Goal: Task Accomplishment & Management: Use online tool/utility

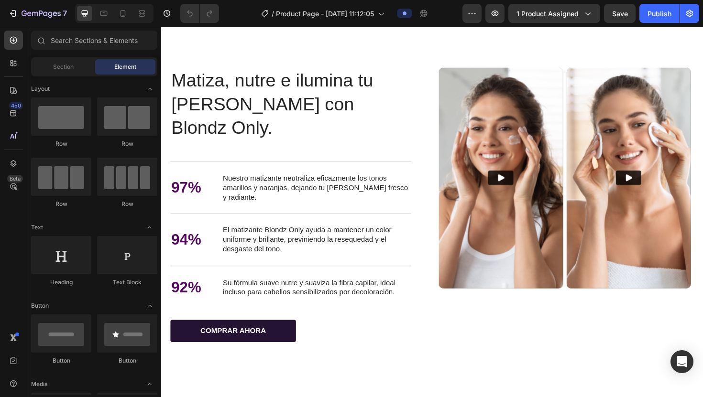
scroll to position [1730, 0]
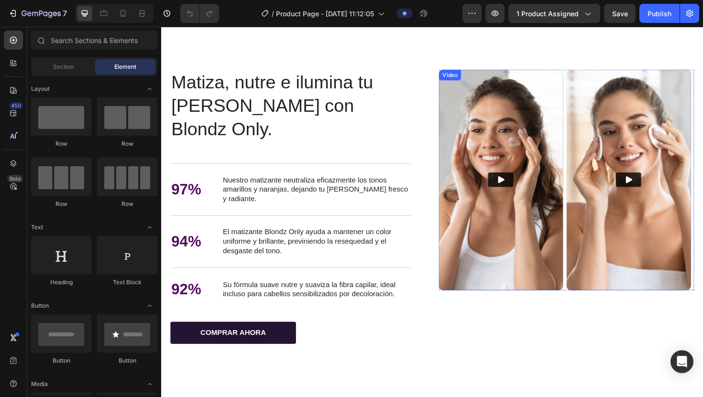
click at [346, 131] on img at bounding box center [521, 188] width 132 height 233
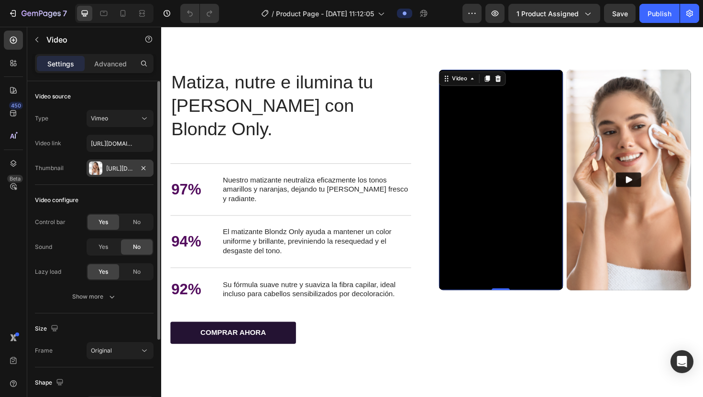
click at [93, 156] on div at bounding box center [95, 168] width 13 height 13
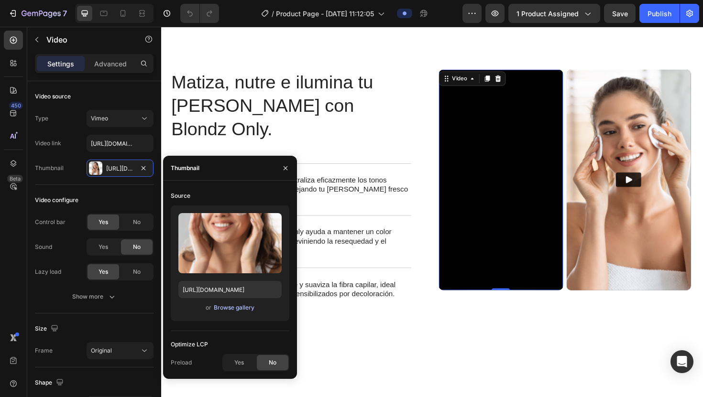
click at [226, 156] on div "Browse gallery" at bounding box center [234, 308] width 41 height 9
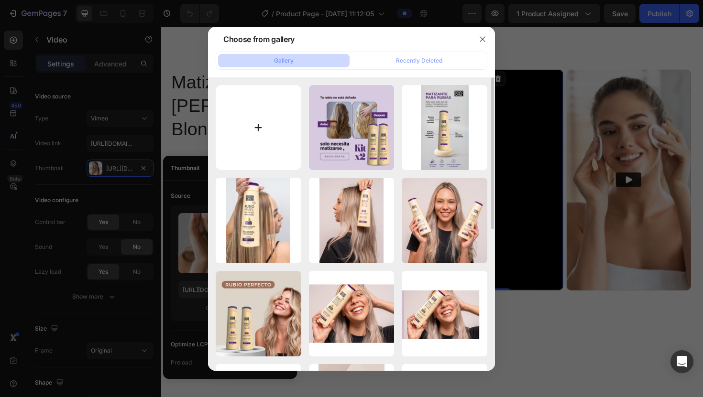
click at [259, 138] on input "file" at bounding box center [259, 128] width 86 height 86
type input "C:\fakepath\53.png"
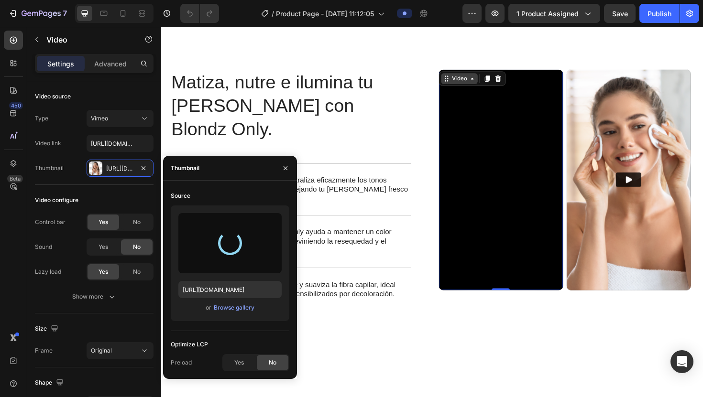
type input "[URL][DOMAIN_NAME]"
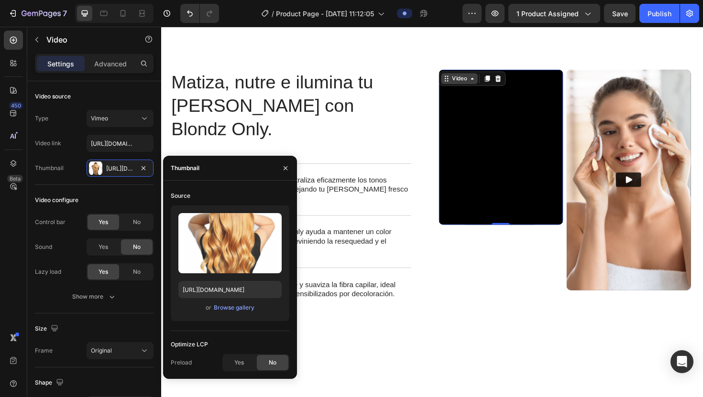
click at [346, 83] on icon at bounding box center [491, 82] width 8 height 8
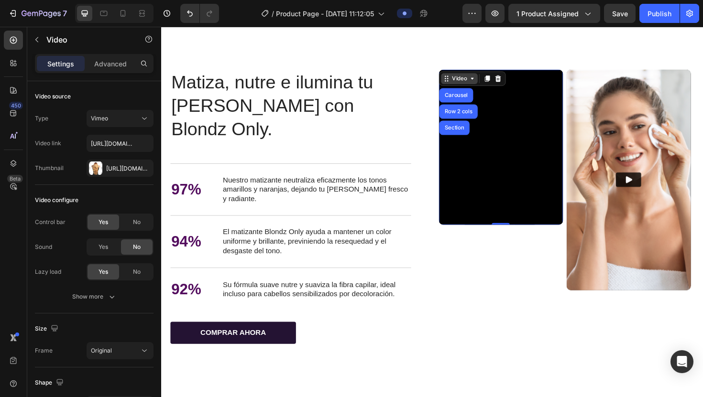
click at [346, 83] on icon at bounding box center [491, 82] width 8 height 8
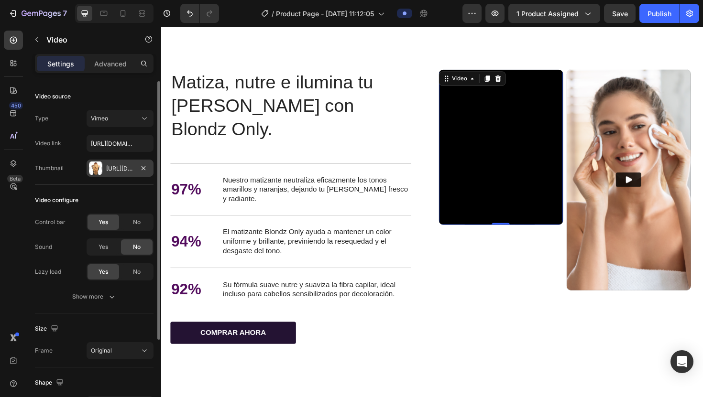
click at [97, 156] on div at bounding box center [95, 168] width 13 height 13
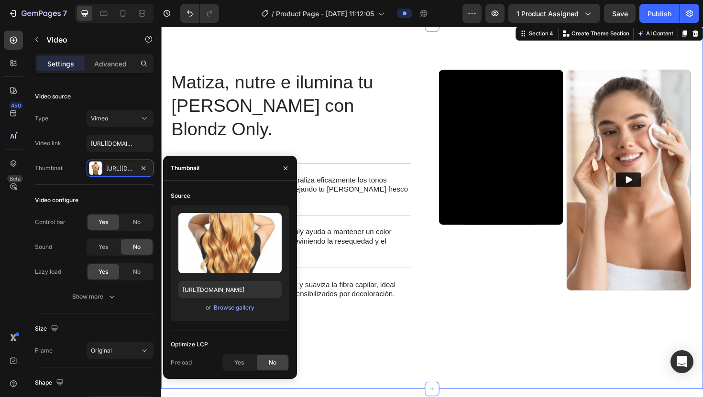
click at [346, 156] on div "Matiza, nutre e ilumina tu [PERSON_NAME] con Blondz Only. Heading Matiza, nutre…" at bounding box center [448, 217] width 574 height 386
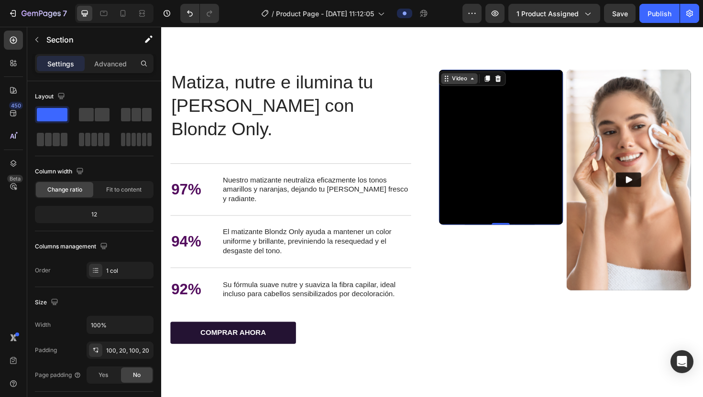
click at [346, 80] on div "Video" at bounding box center [477, 81] width 20 height 9
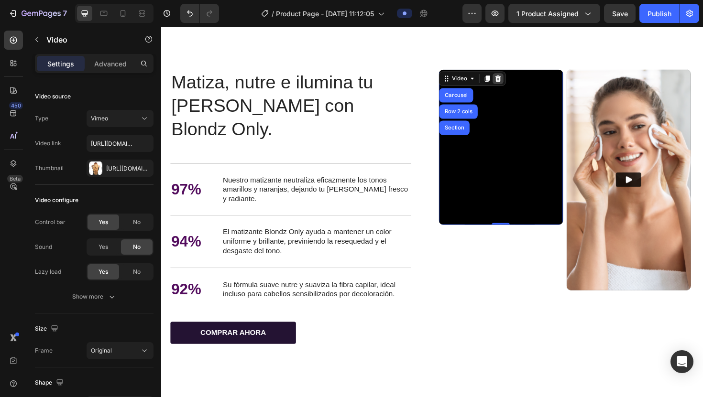
click at [346, 85] on icon at bounding box center [518, 81] width 6 height 7
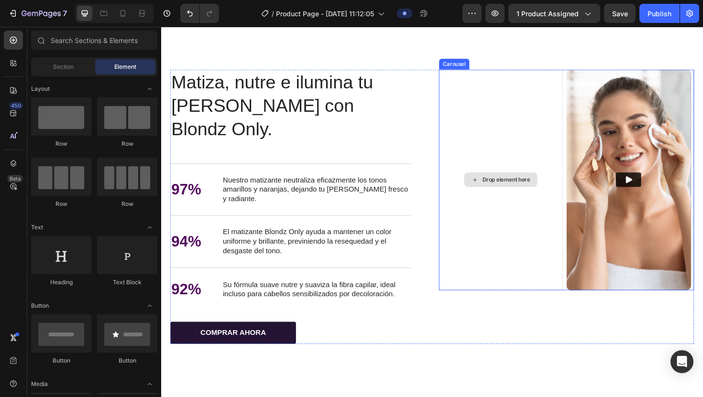
click at [346, 156] on div "Drop element here" at bounding box center [526, 189] width 51 height 8
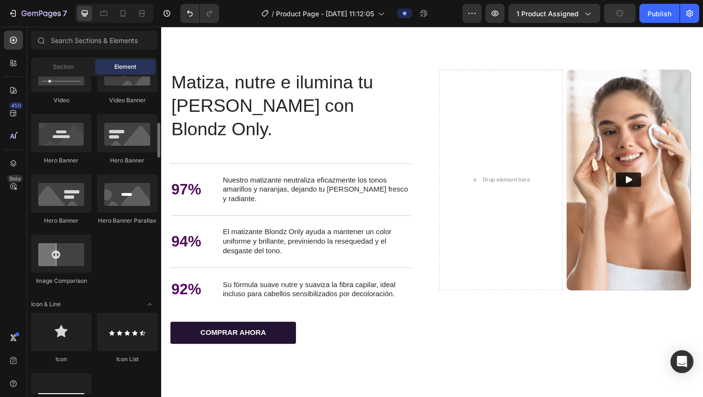
scroll to position [403, 0]
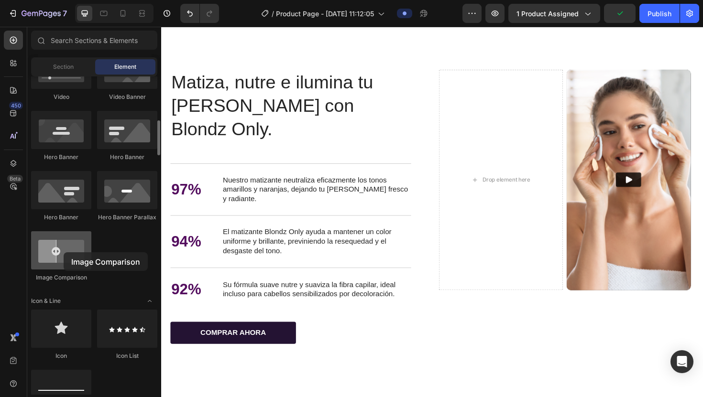
click at [64, 156] on div at bounding box center [61, 250] width 60 height 38
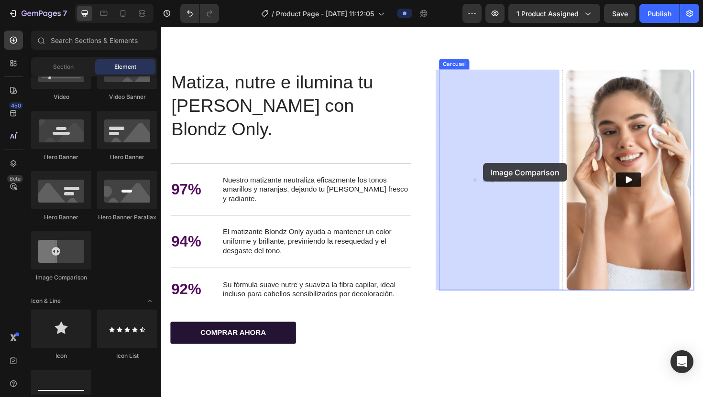
drag, startPoint x: 218, startPoint y: 279, endPoint x: 501, endPoint y: 171, distance: 303.5
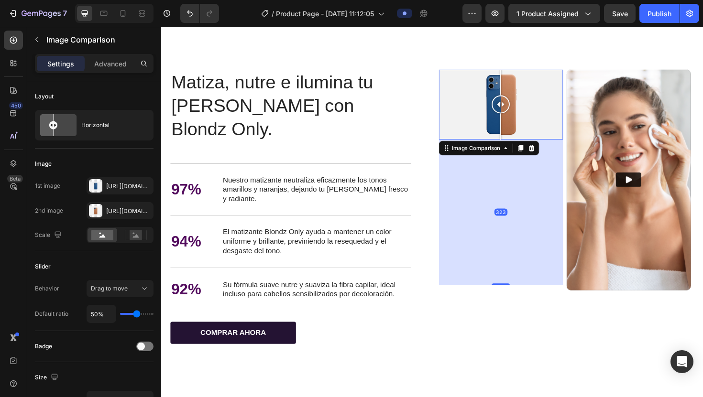
drag, startPoint x: 521, startPoint y: 144, endPoint x: 527, endPoint y: 298, distance: 154.6
click at [346, 146] on div "323" at bounding box center [521, 146] width 132 height 0
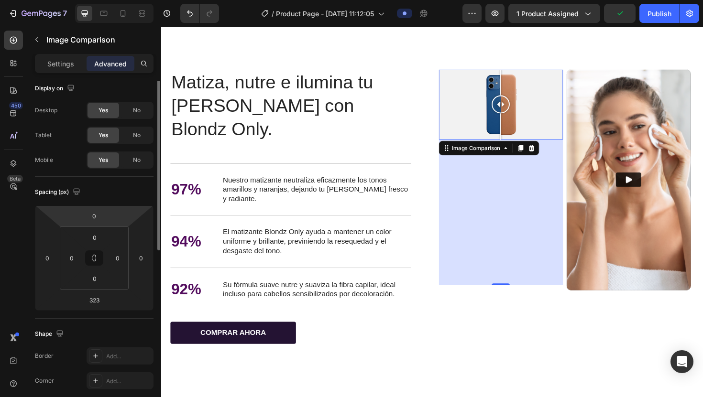
scroll to position [0, 0]
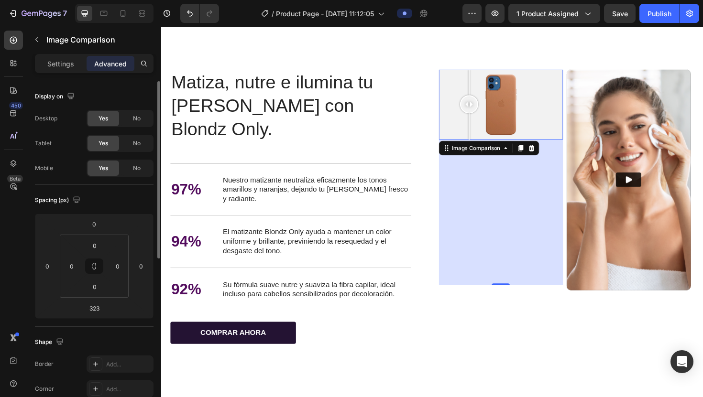
click at [346, 117] on div at bounding box center [521, 109] width 132 height 74
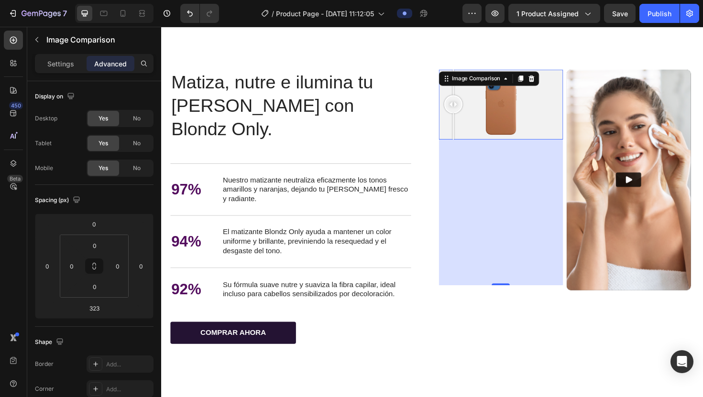
click at [346, 128] on div at bounding box center [521, 109] width 132 height 74
click at [346, 128] on div at bounding box center [470, 132] width 1 height 27
click at [98, 156] on input "323" at bounding box center [94, 308] width 19 height 14
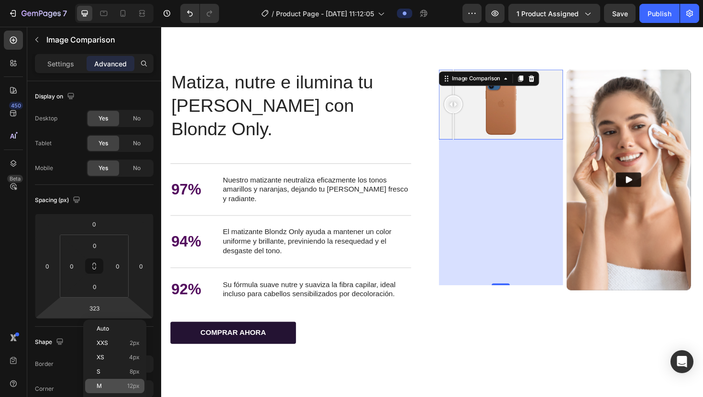
click at [110, 156] on div "M 12px" at bounding box center [114, 386] width 59 height 14
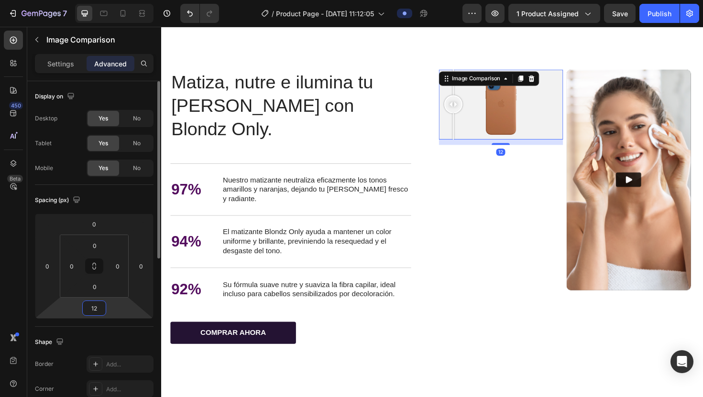
click at [99, 156] on input "12" at bounding box center [94, 308] width 19 height 14
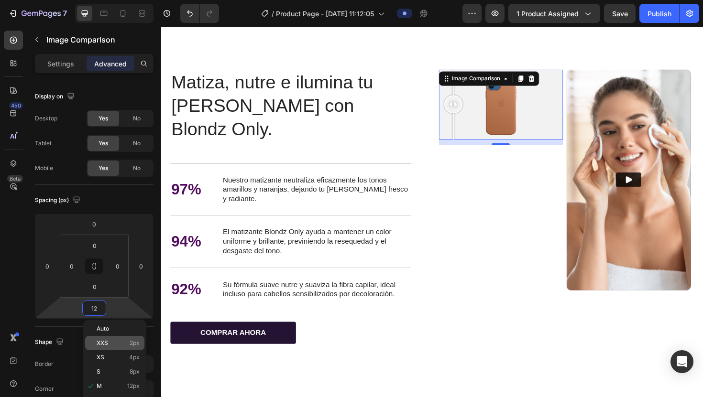
click at [110, 156] on p "XXS 2px" at bounding box center [118, 343] width 43 height 7
type input "2"
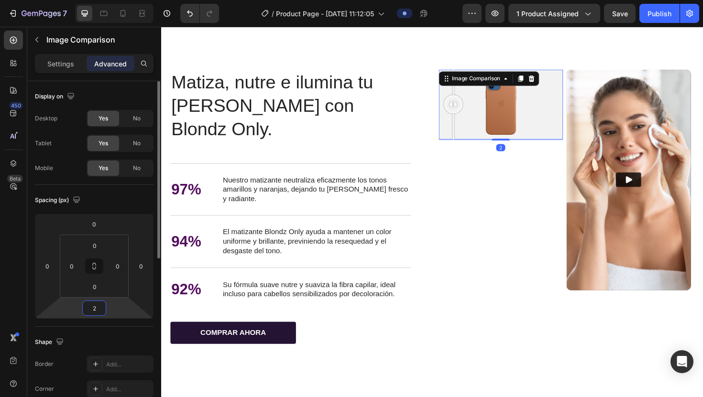
click at [96, 156] on input "2" at bounding box center [94, 308] width 19 height 14
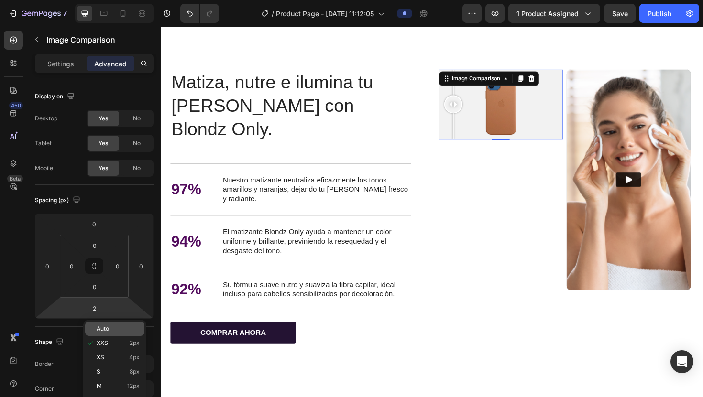
click at [113, 156] on p "Auto" at bounding box center [118, 329] width 43 height 7
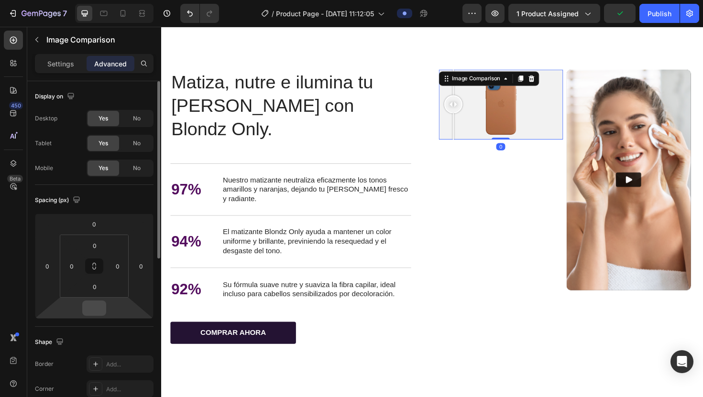
click at [98, 156] on input "number" at bounding box center [94, 308] width 19 height 14
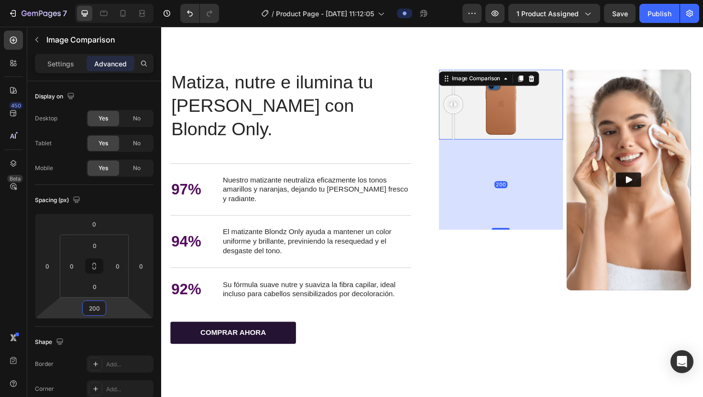
click at [61, 0] on html "7 / Product Page - [DATE] 11:12:05 Preview 1 product assigned Save Publish 450 …" at bounding box center [351, 0] width 703 height 0
click at [95, 156] on input "200" at bounding box center [94, 308] width 19 height 14
drag, startPoint x: 103, startPoint y: 310, endPoint x: 75, endPoint y: 310, distance: 27.7
click at [75, 156] on div "0 0 200 0" at bounding box center [94, 266] width 119 height 105
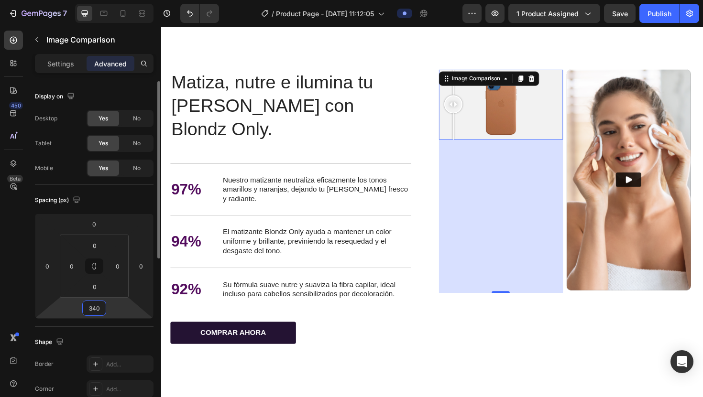
type input "340"
click at [143, 0] on html "7 / Product Page - [DATE] 11:12:05 Preview 1 product assigned Save Publish 450 …" at bounding box center [351, 0] width 703 height 0
click at [346, 156] on div "340" at bounding box center [521, 227] width 132 height 163
click at [346, 148] on div "340" at bounding box center [521, 227] width 132 height 163
click at [346, 143] on div at bounding box center [521, 109] width 132 height 74
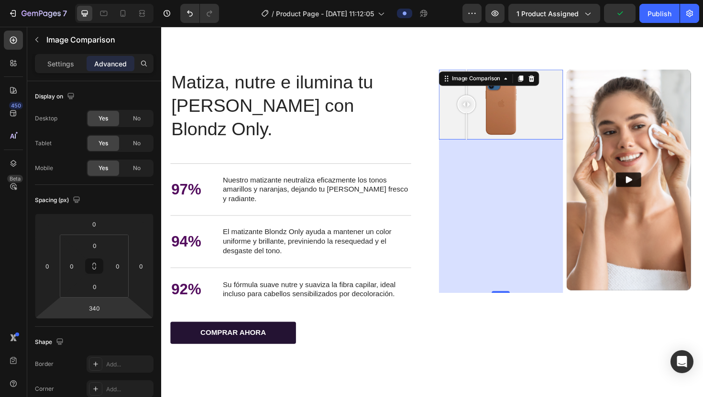
click at [346, 124] on div at bounding box center [521, 109] width 132 height 74
click at [346, 124] on div at bounding box center [576, 132] width 1 height 27
click at [346, 135] on div at bounding box center [521, 109] width 132 height 74
click at [65, 64] on p "Settings" at bounding box center [60, 64] width 27 height 10
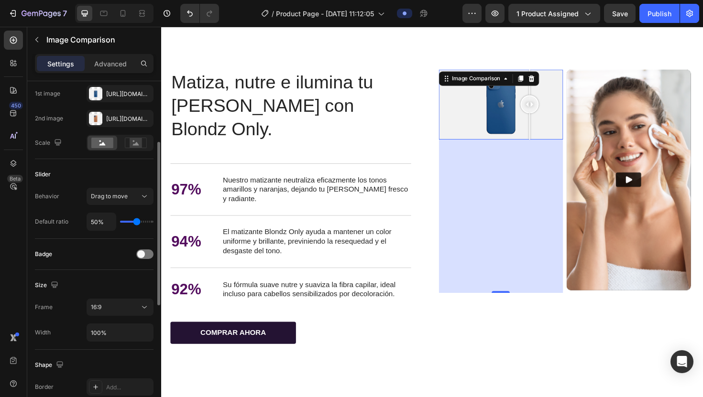
scroll to position [104, 0]
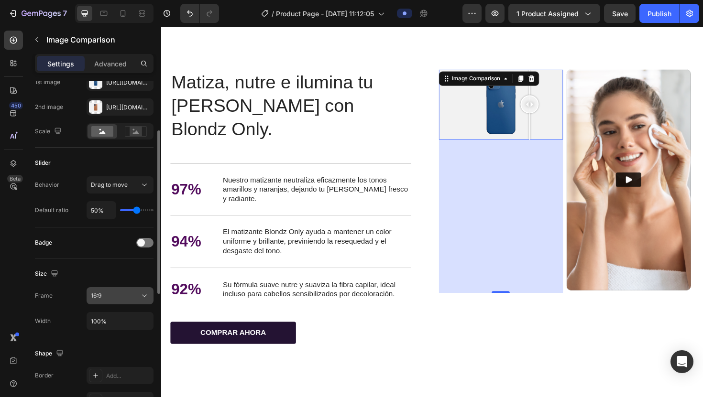
click at [121, 156] on button "16:9" at bounding box center [120, 295] width 67 height 17
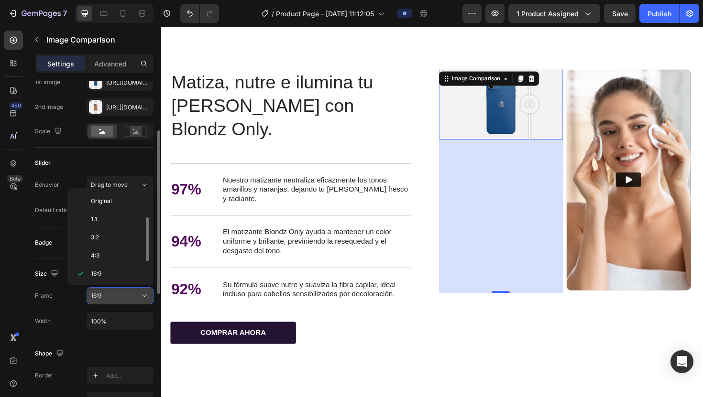
scroll to position [17, 0]
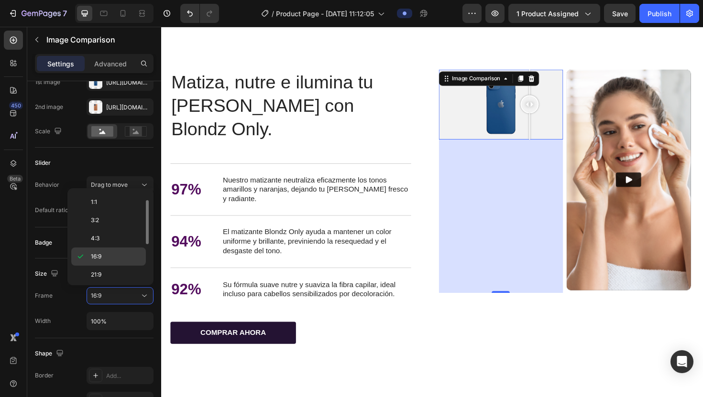
click at [104, 156] on p "16:9" at bounding box center [116, 257] width 51 height 9
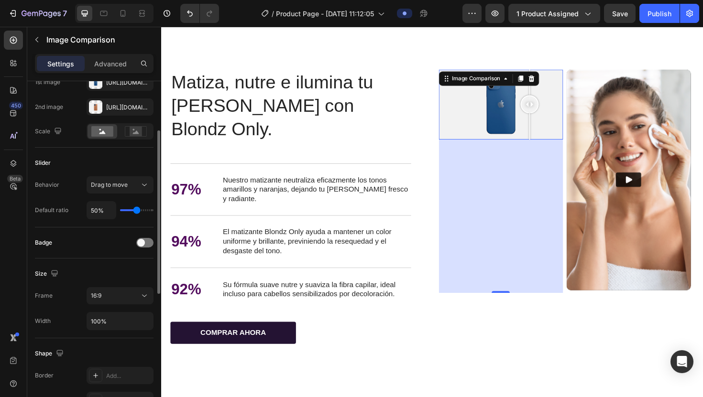
click at [104, 156] on div "Size" at bounding box center [94, 273] width 119 height 15
click at [107, 156] on div "16:9" at bounding box center [115, 296] width 49 height 9
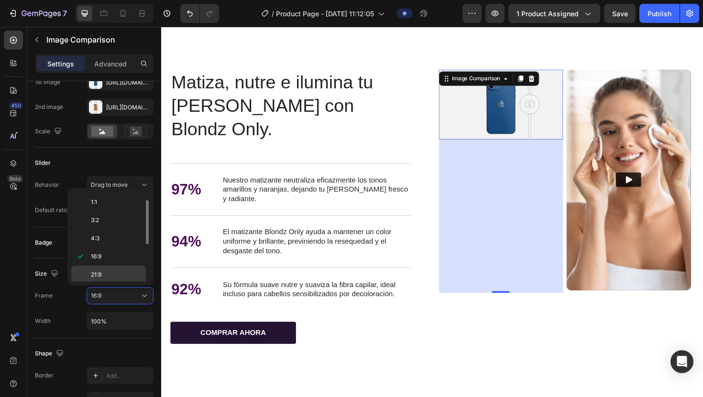
click at [103, 156] on p "21:9" at bounding box center [116, 275] width 51 height 9
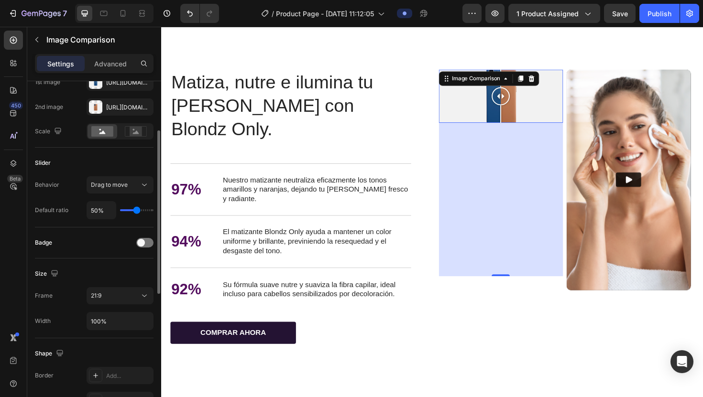
click at [103, 156] on div "Frame 21:9 Width 100%" at bounding box center [94, 308] width 119 height 43
click at [103, 156] on div "21:9" at bounding box center [115, 296] width 49 height 9
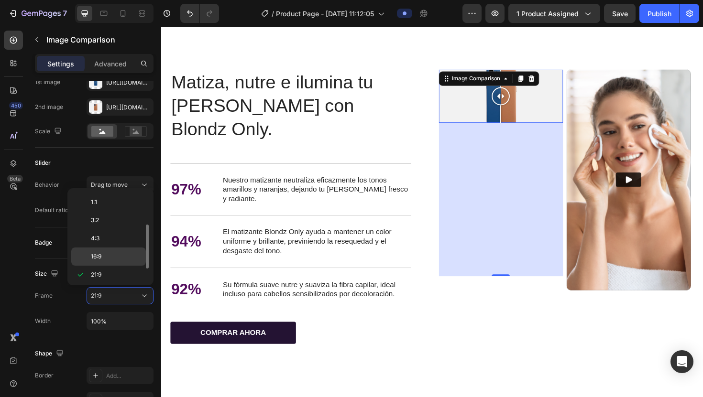
scroll to position [92, 0]
click at [106, 156] on p "9:16" at bounding box center [116, 254] width 51 height 9
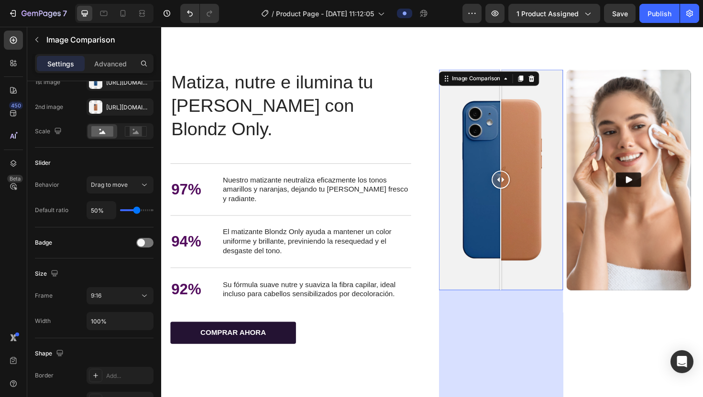
click at [346, 156] on div "340" at bounding box center [521, 387] width 132 height 163
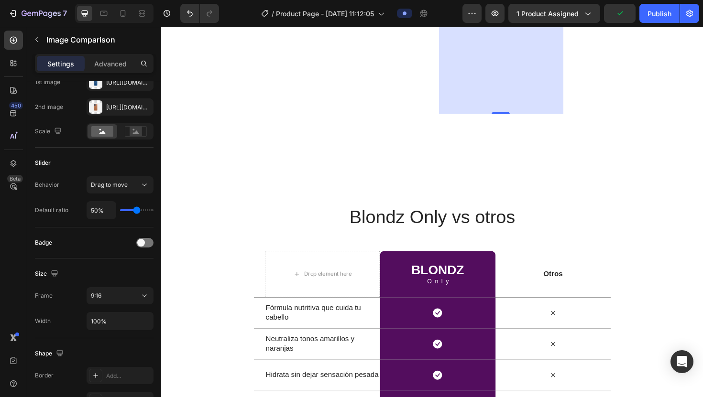
scroll to position [1943, 0]
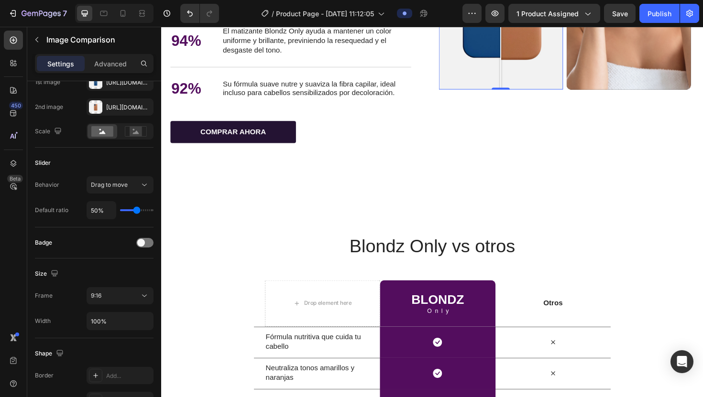
drag, startPoint x: 518, startPoint y: 253, endPoint x: 512, endPoint y: 89, distance: 164.1
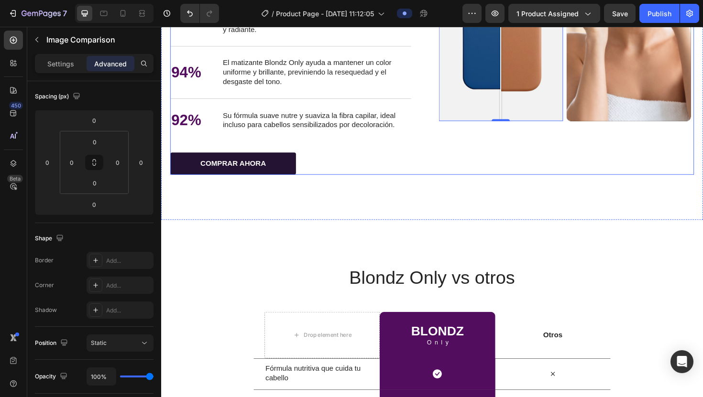
scroll to position [1787, 0]
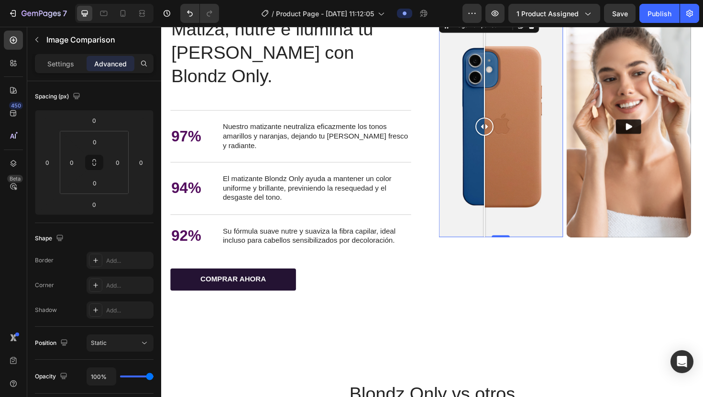
click at [346, 119] on div at bounding box center [521, 132] width 132 height 233
drag, startPoint x: 500, startPoint y: 119, endPoint x: 516, endPoint y: 119, distance: 16.7
click at [346, 119] on div at bounding box center [505, 69] width 1 height 107
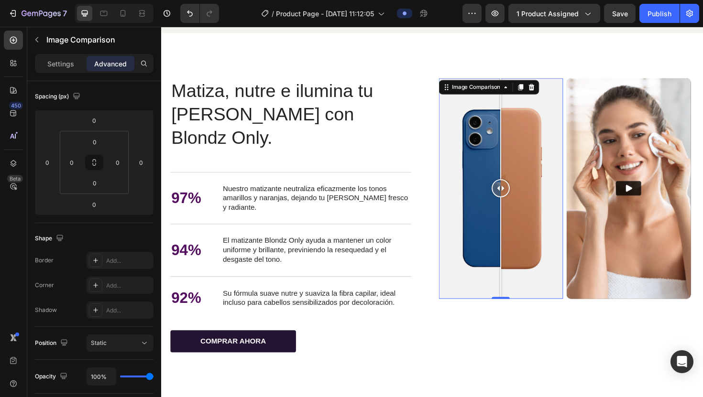
scroll to position [1710, 0]
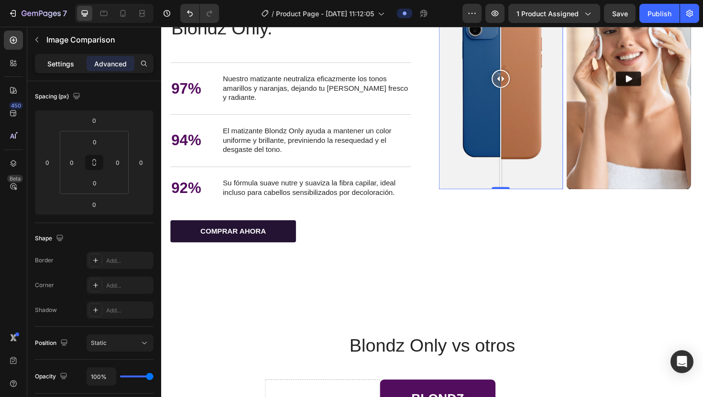
click at [67, 64] on p "Settings" at bounding box center [60, 64] width 27 height 10
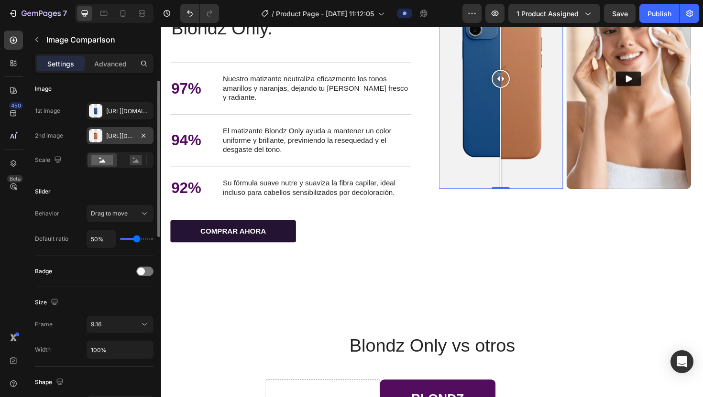
scroll to position [16, 0]
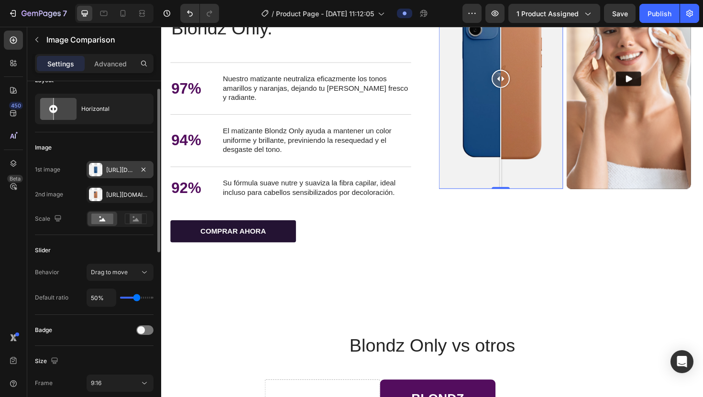
click at [92, 156] on div at bounding box center [95, 169] width 13 height 13
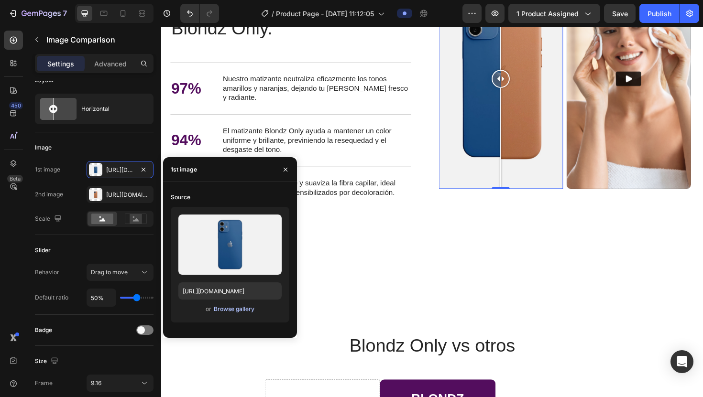
click at [220, 156] on div "Browse gallery" at bounding box center [234, 309] width 41 height 9
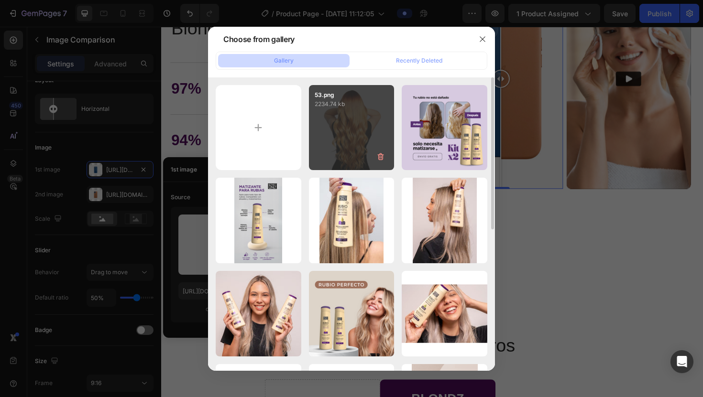
click at [346, 139] on div "53.png 2234.74 kb" at bounding box center [352, 128] width 86 height 86
type input "[URL][DOMAIN_NAME]"
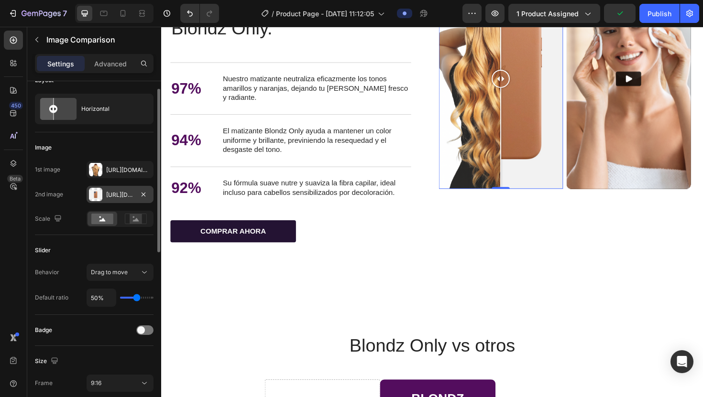
click at [109, 156] on div "[URL][DOMAIN_NAME]" at bounding box center [120, 195] width 28 height 9
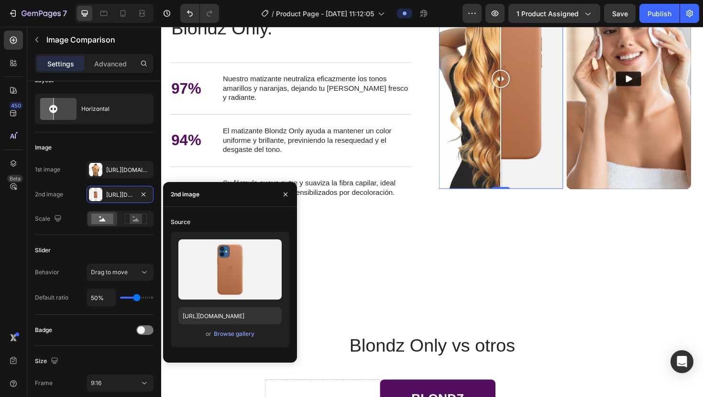
click at [229, 156] on div "Upload Image [URL][DOMAIN_NAME] or Browse gallery" at bounding box center [230, 290] width 119 height 116
click at [227, 156] on div "Browse gallery" at bounding box center [234, 334] width 41 height 9
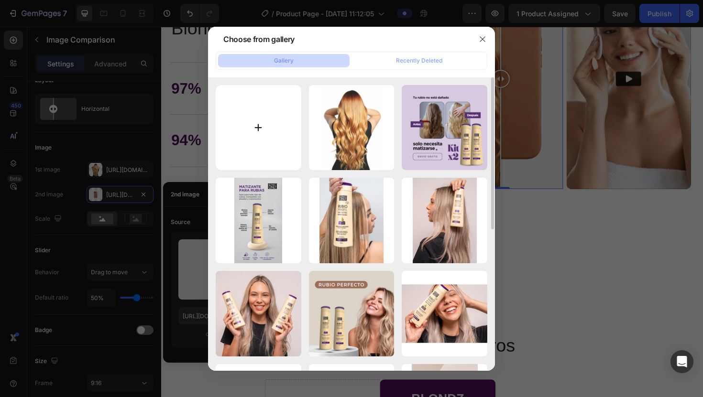
click at [264, 128] on input "file" at bounding box center [259, 128] width 86 height 86
type input "C:\fakepath\52.png"
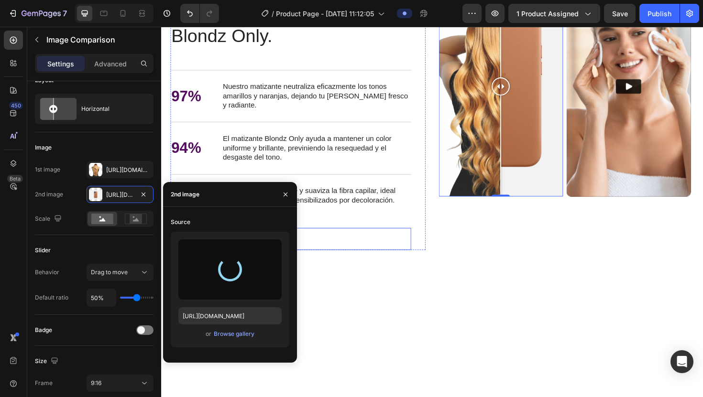
type input "[URL][DOMAIN_NAME]"
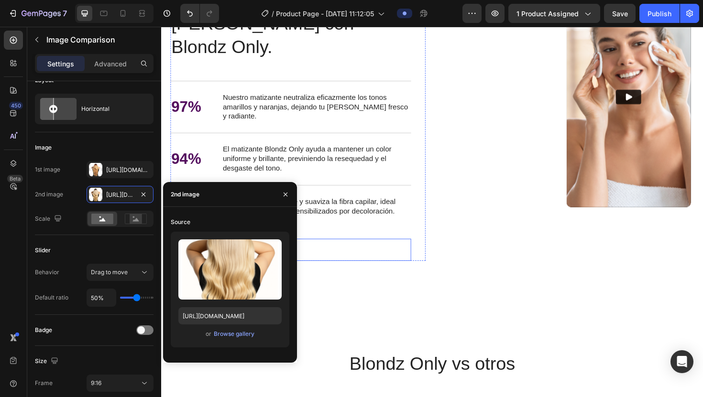
scroll to position [1688, 0]
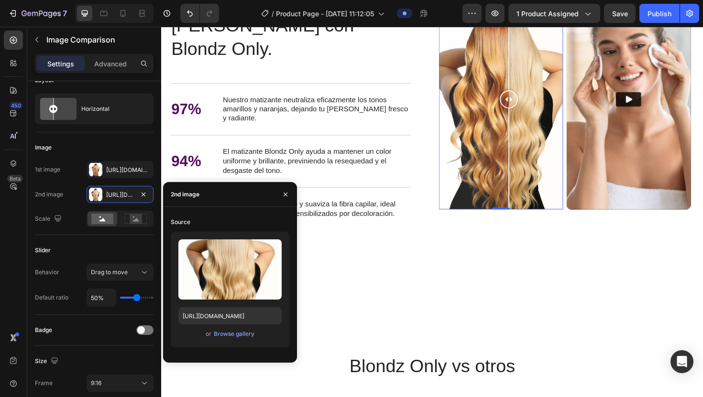
drag, startPoint x: 518, startPoint y: 230, endPoint x: 532, endPoint y: 247, distance: 22.1
click at [346, 156] on div at bounding box center [529, 103] width 19 height 233
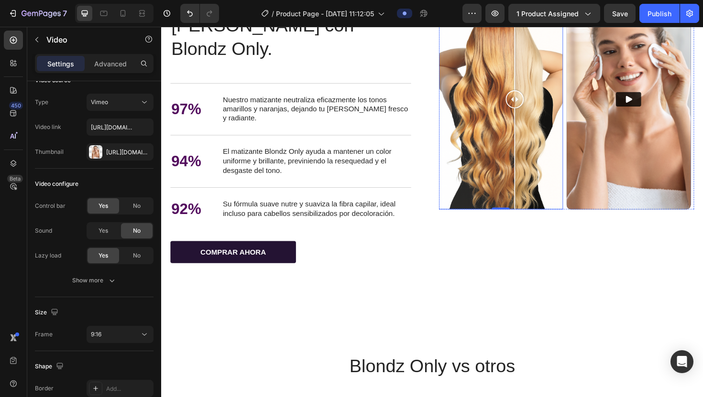
click at [346, 156] on img at bounding box center [657, 103] width 132 height 233
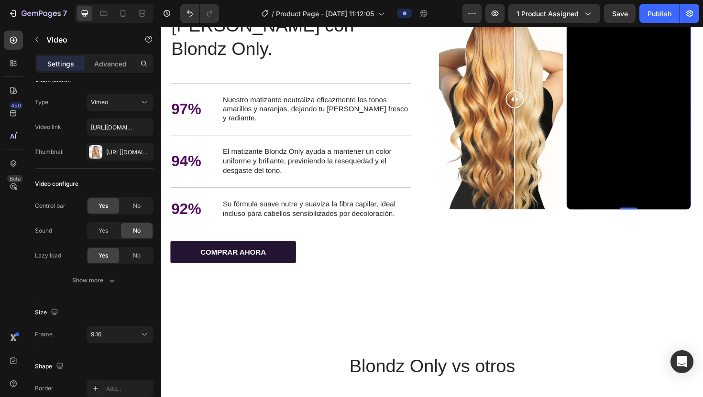
scroll to position [0, 0]
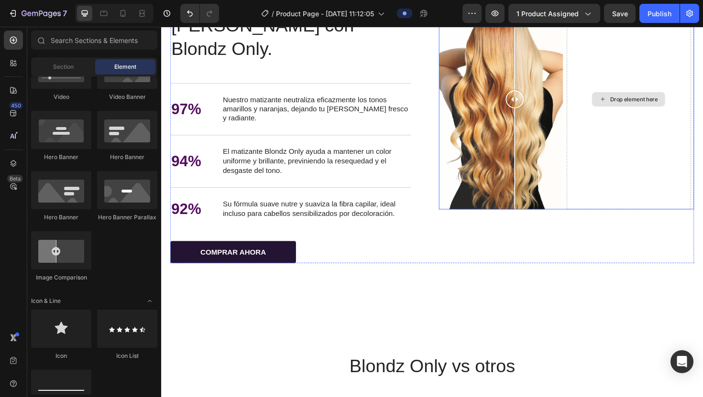
click at [346, 156] on div "Drop element here" at bounding box center [657, 103] width 132 height 233
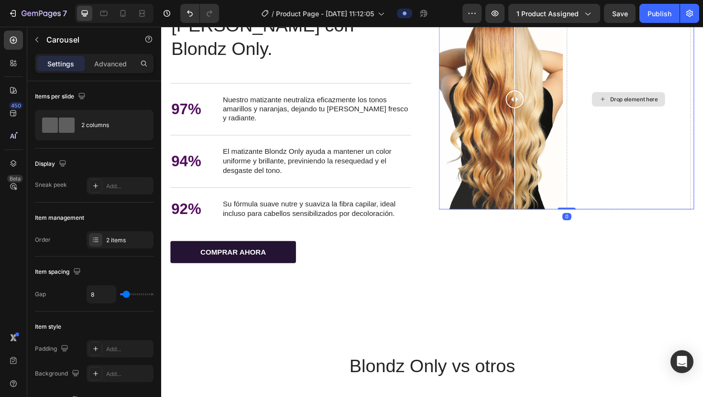
click at [346, 156] on div "Drop element here" at bounding box center [657, 103] width 132 height 233
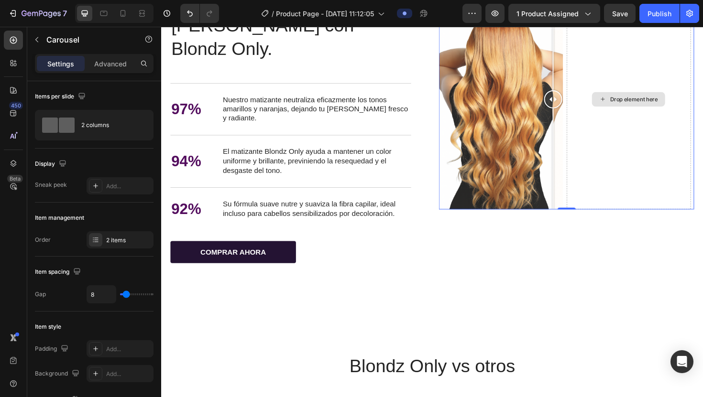
drag, startPoint x: 572, startPoint y: 161, endPoint x: 630, endPoint y: 165, distance: 57.5
click at [346, 156] on div "Image Comparison Drop element here" at bounding box center [590, 103] width 270 height 233
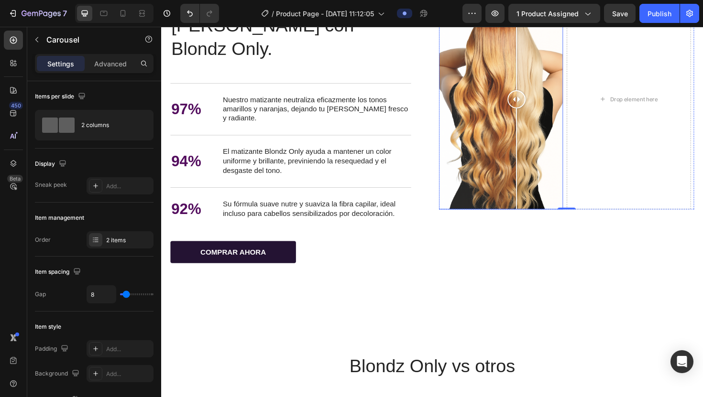
click at [346, 128] on div at bounding box center [521, 103] width 132 height 233
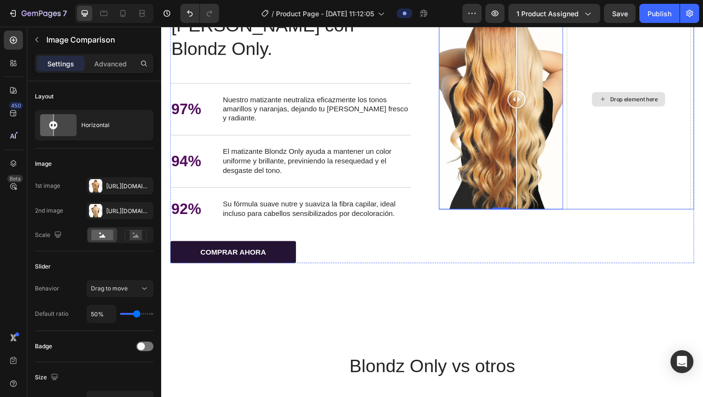
click at [346, 138] on div "Drop element here" at bounding box center [657, 103] width 132 height 233
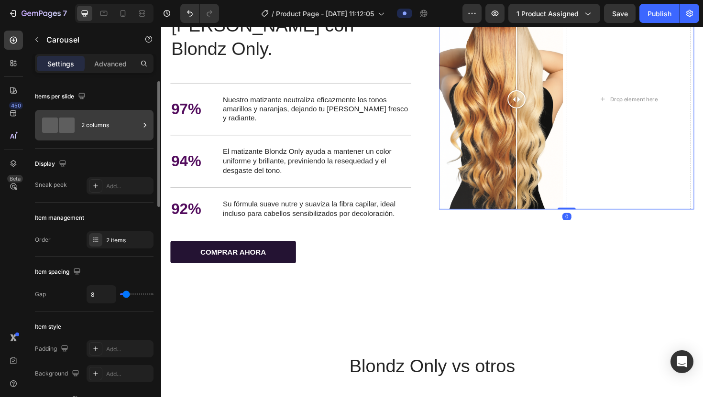
click at [62, 123] on span at bounding box center [67, 125] width 16 height 15
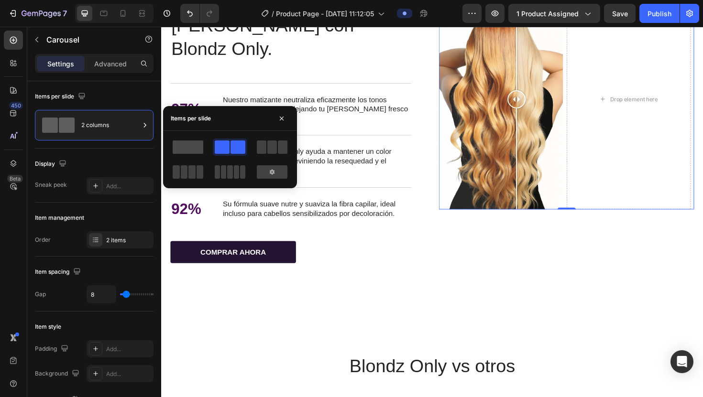
click at [180, 144] on span at bounding box center [188, 147] width 31 height 13
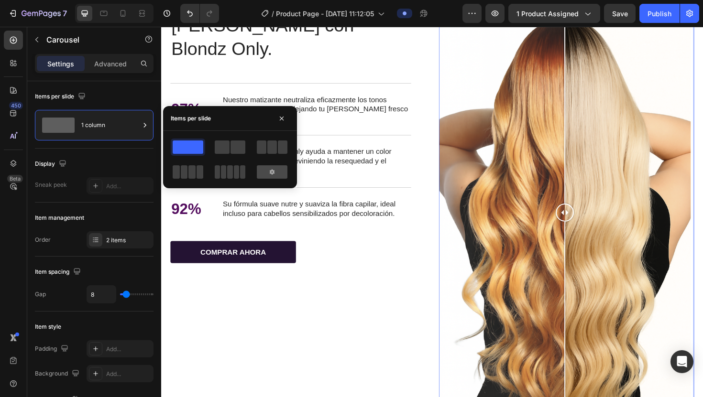
click at [285, 156] on div at bounding box center [272, 171] width 31 height 13
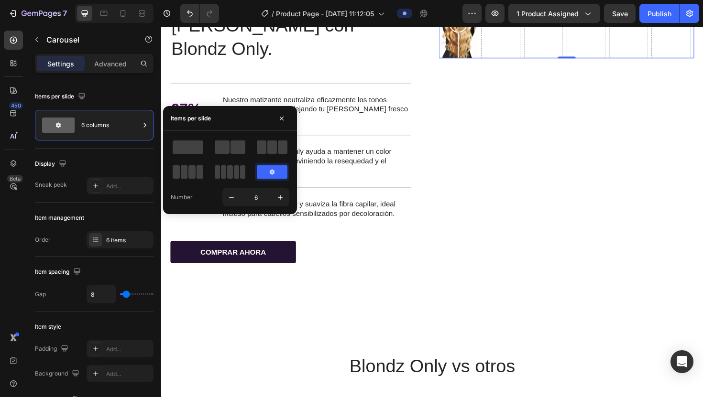
click at [272, 156] on icon at bounding box center [272, 171] width 5 height 5
click at [236, 156] on icon "button" at bounding box center [232, 198] width 10 height 10
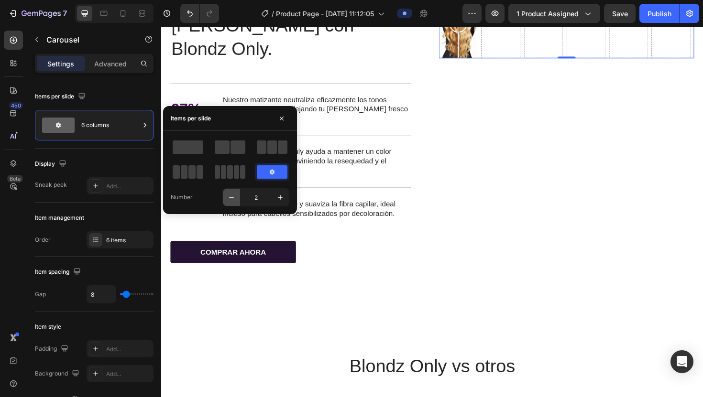
click at [236, 156] on icon "button" at bounding box center [232, 198] width 10 height 10
type input "1"
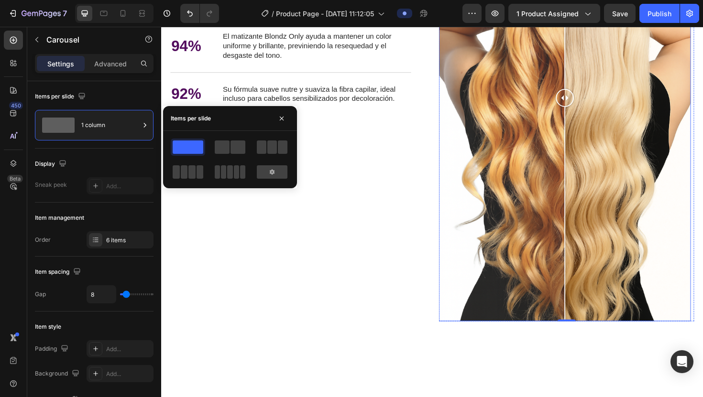
scroll to position [1937, 0]
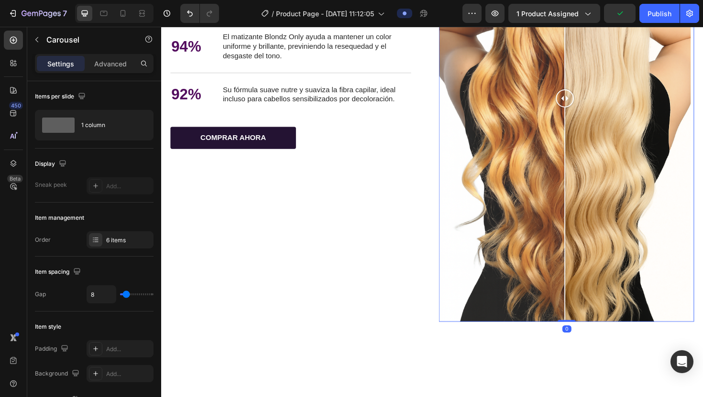
drag, startPoint x: 585, startPoint y: 338, endPoint x: 581, endPoint y: 208, distance: 130.1
click at [346, 156] on div "Image Comparison Drop element here Drop element here Drop element here Drop ele…" at bounding box center [590, 103] width 270 height 474
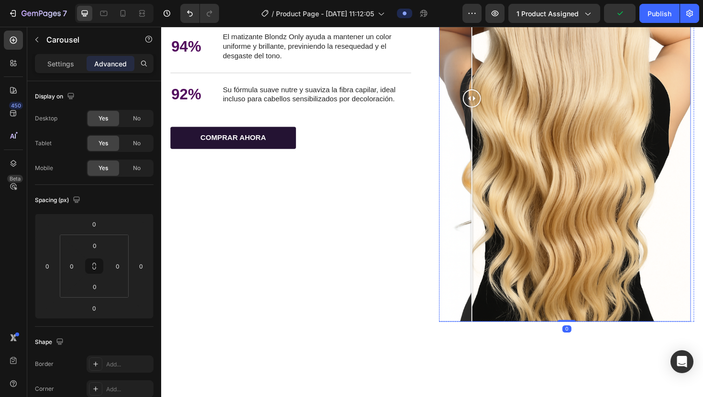
click at [346, 156] on div at bounding box center [588, 103] width 267 height 474
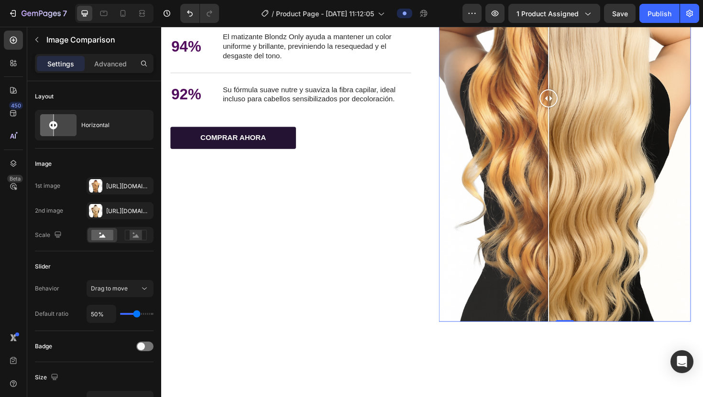
click at [346, 156] on div at bounding box center [588, 103] width 267 height 474
drag, startPoint x: 582, startPoint y: 339, endPoint x: 577, endPoint y: 281, distance: 58.5
click at [346, 156] on div "Image Comparison 0" at bounding box center [588, 103] width 267 height 474
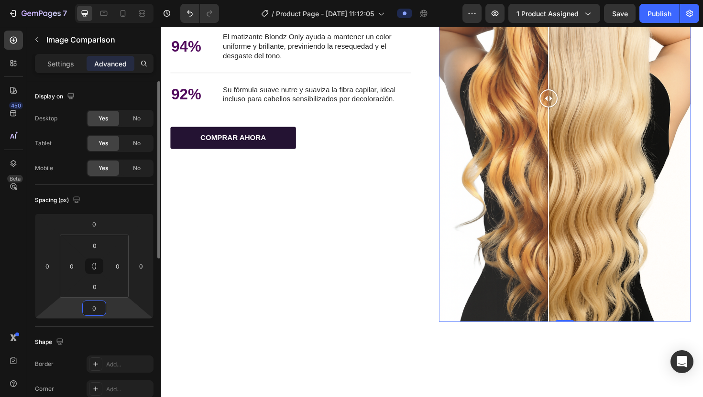
click at [99, 156] on input "0" at bounding box center [94, 308] width 19 height 14
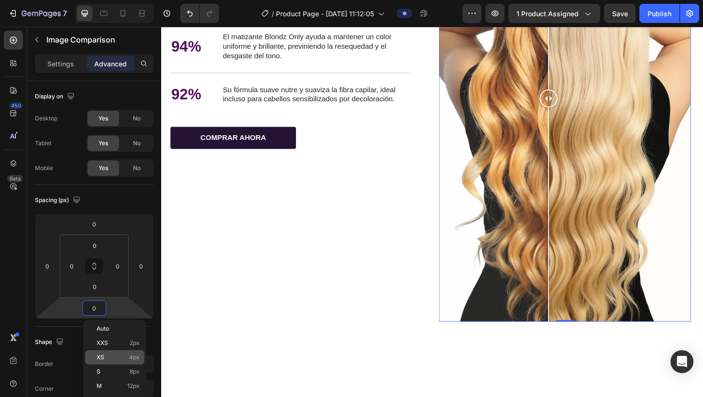
click at [110, 156] on div "XS 4px" at bounding box center [114, 358] width 59 height 14
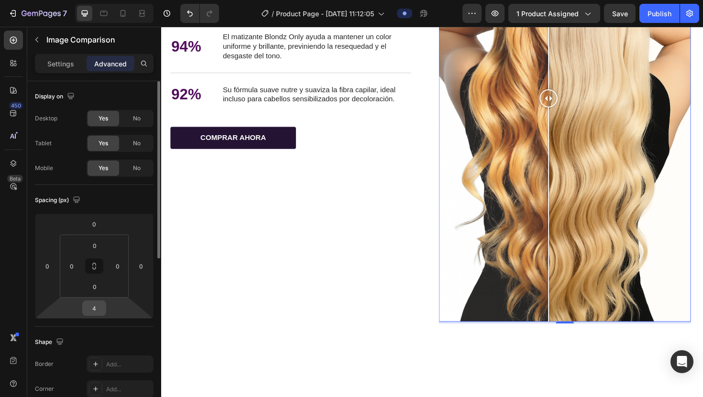
click at [102, 156] on input "4" at bounding box center [94, 308] width 19 height 14
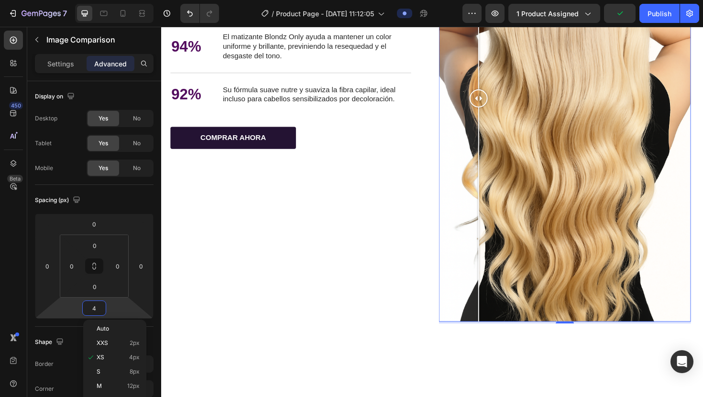
click at [346, 156] on div at bounding box center [588, 103] width 267 height 474
click at [346, 156] on img at bounding box center [588, 103] width 267 height 474
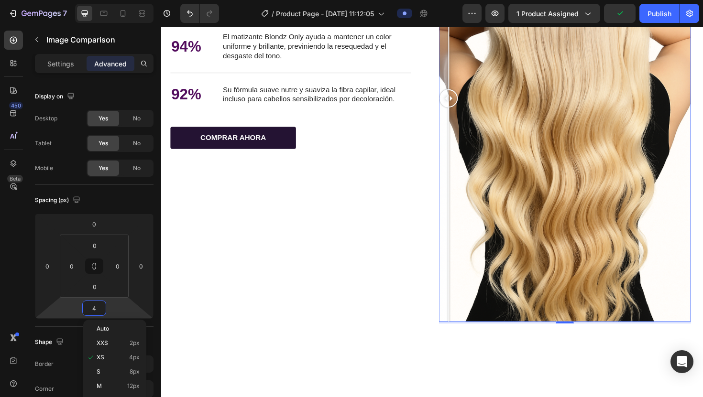
click at [346, 156] on img at bounding box center [588, 103] width 267 height 474
click at [346, 156] on div at bounding box center [588, 340] width 19 height 3
drag, startPoint x: 582, startPoint y: 339, endPoint x: 583, endPoint y: 242, distance: 97.1
click at [346, 156] on div "Image Comparison 0" at bounding box center [588, 103] width 267 height 474
type input "0"
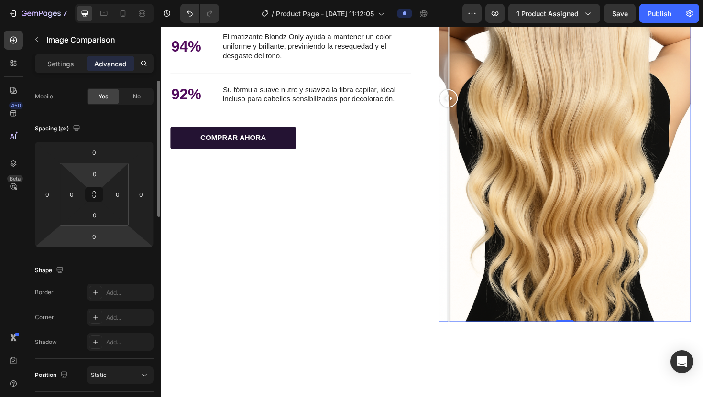
scroll to position [20, 0]
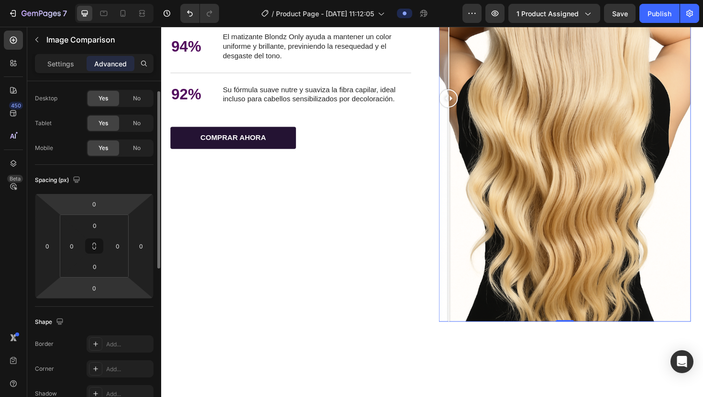
click at [113, 60] on p "Advanced" at bounding box center [110, 64] width 33 height 10
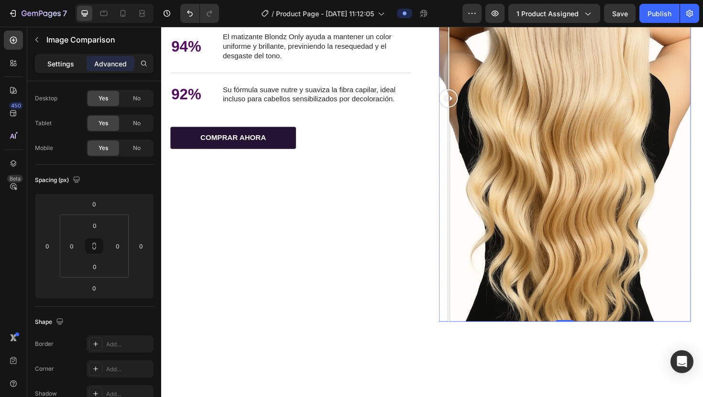
click at [68, 60] on p "Settings" at bounding box center [60, 64] width 27 height 10
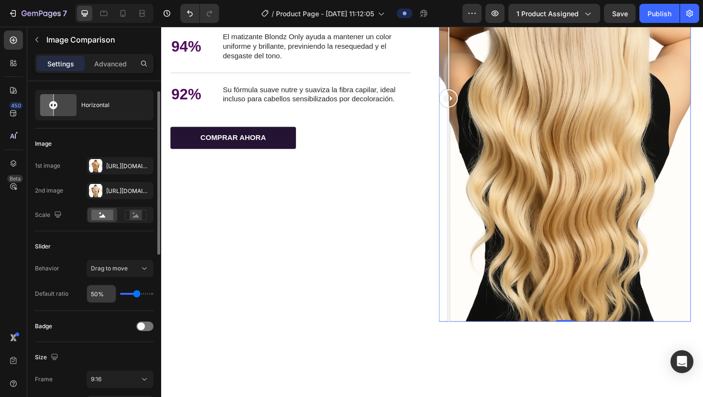
scroll to position [26, 0]
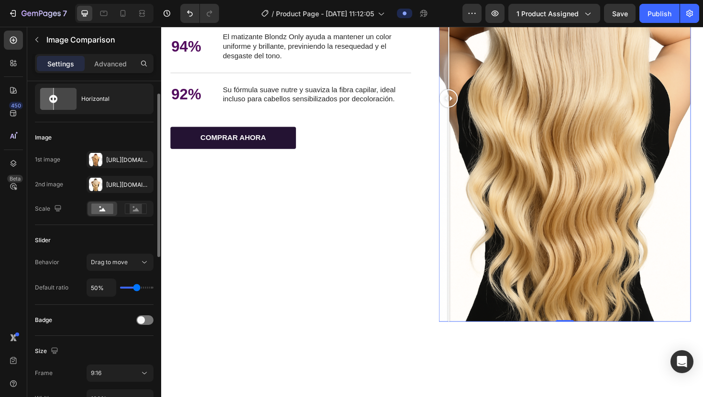
type input "39%"
type input "39"
type input "37%"
type input "37"
type input "33%"
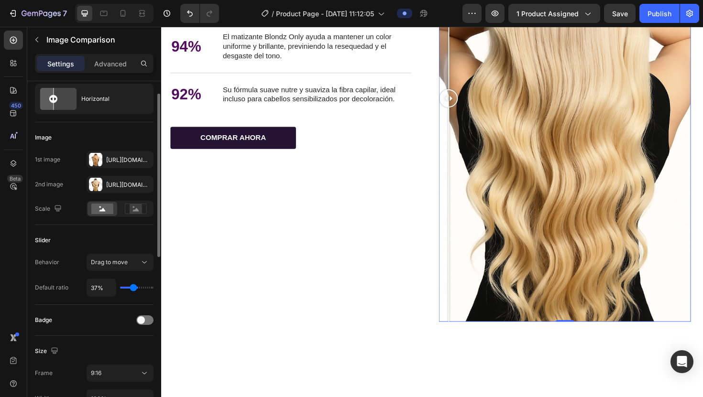
type input "33"
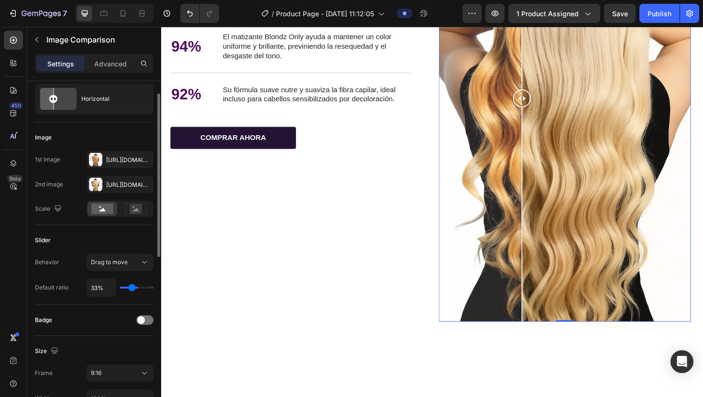
type input "29%"
type input "29"
type input "26%"
type input "26"
type input "22%"
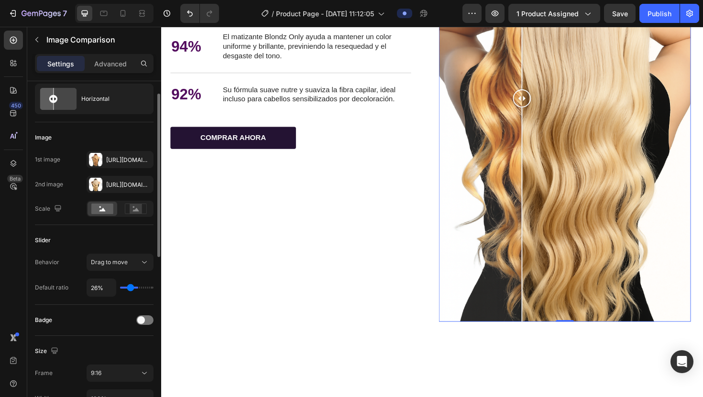
type input "22"
type input "19%"
type input "19"
type input "16%"
type input "16"
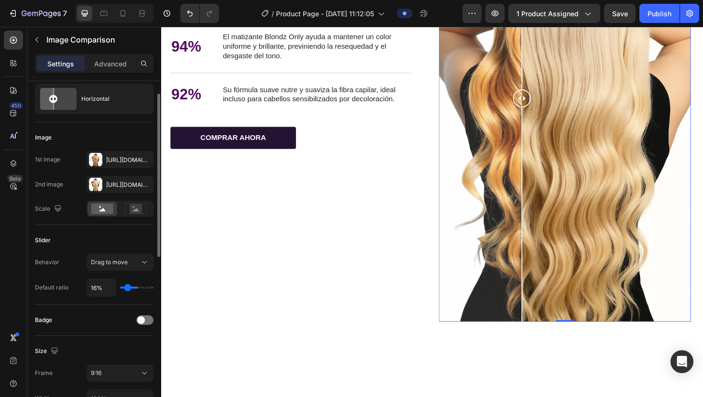
type input "13%"
type input "13"
type input "10%"
type input "10"
type input "8%"
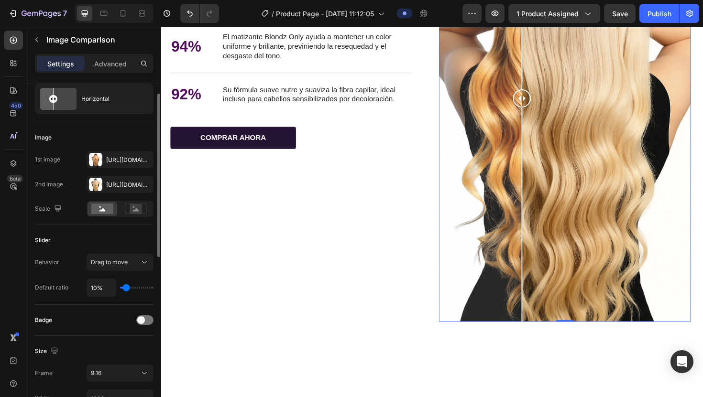
type input "8"
type input "5%"
type input "5"
type input "2%"
type input "2"
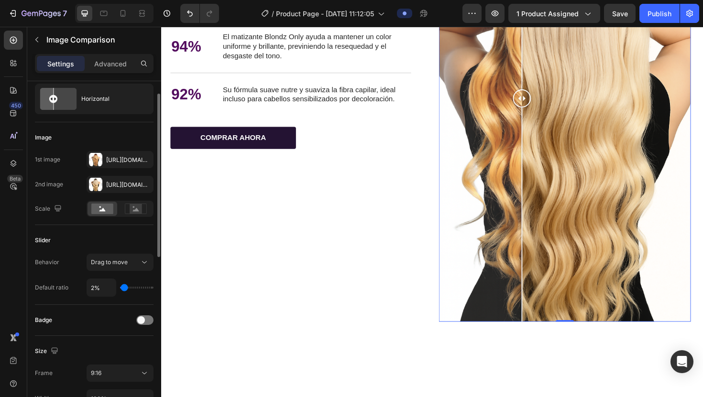
type input "1%"
type input "1"
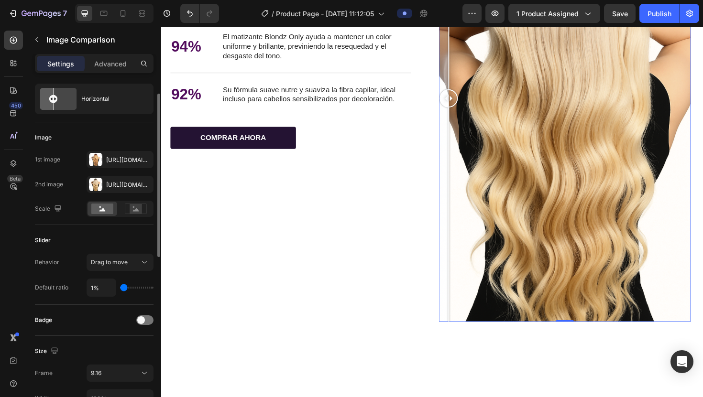
type input "6%"
type input "6"
type input "14%"
type input "14"
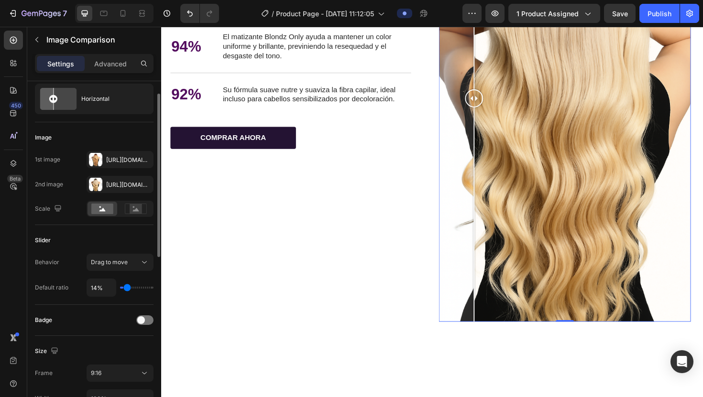
type input "23%"
type input "23"
type input "36%"
type input "36"
type input "51%"
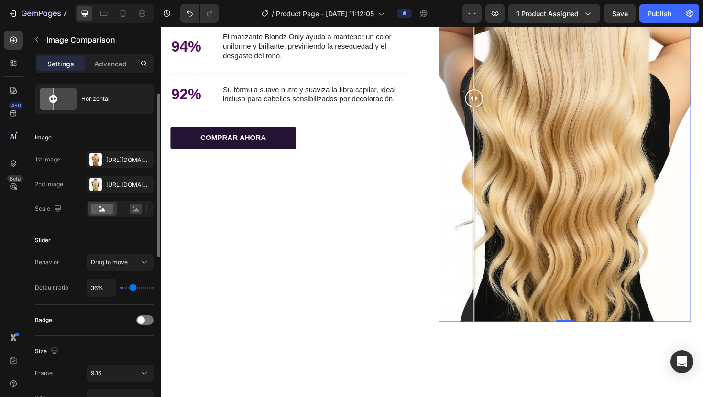
type input "51"
type input "67%"
type input "67"
type input "82%"
type input "82"
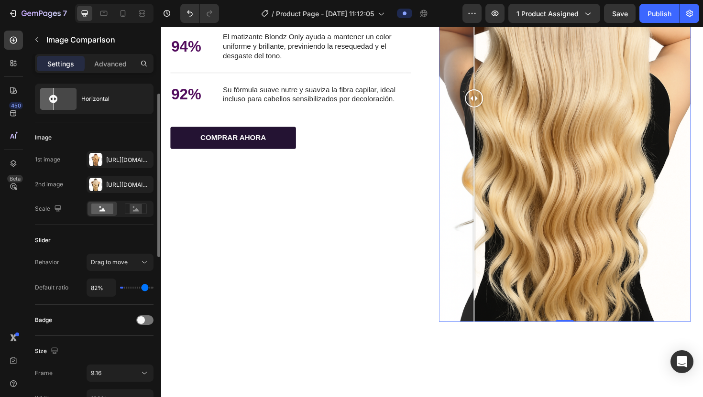
type input "98%"
type input "98"
type input "100%"
type input "100"
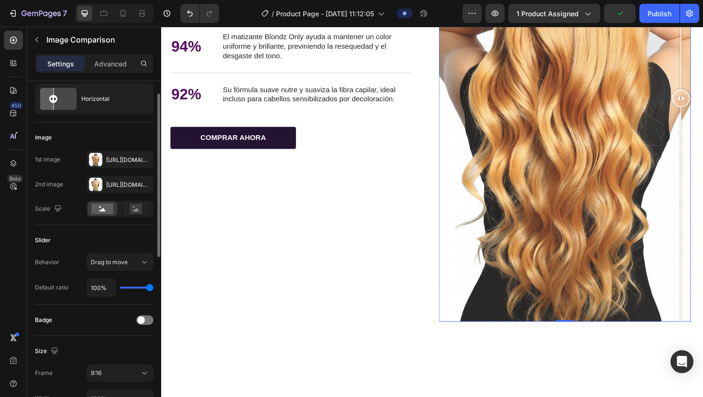
type input "98%"
type input "98"
type input "95%"
type input "95"
type input "91%"
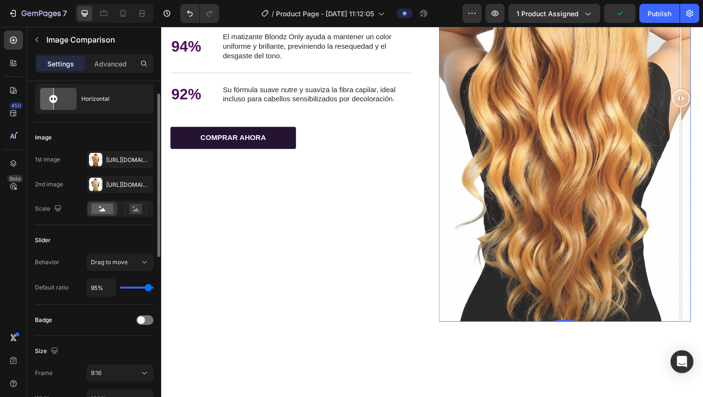
type input "91"
type input "88%"
type input "88"
type input "86%"
type input "86"
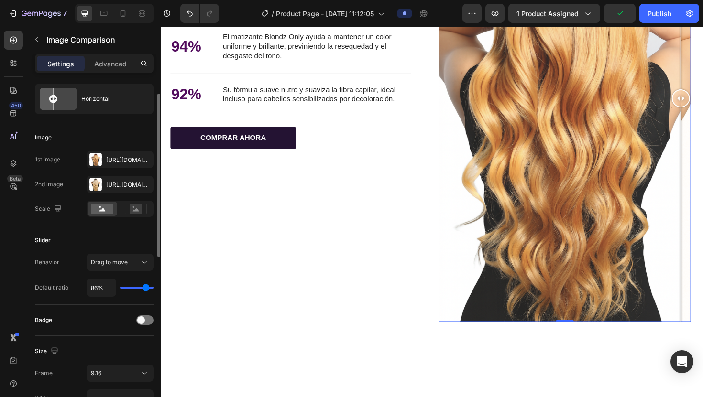
type input "83%"
type input "83"
type input "82%"
type input "82"
type input "80%"
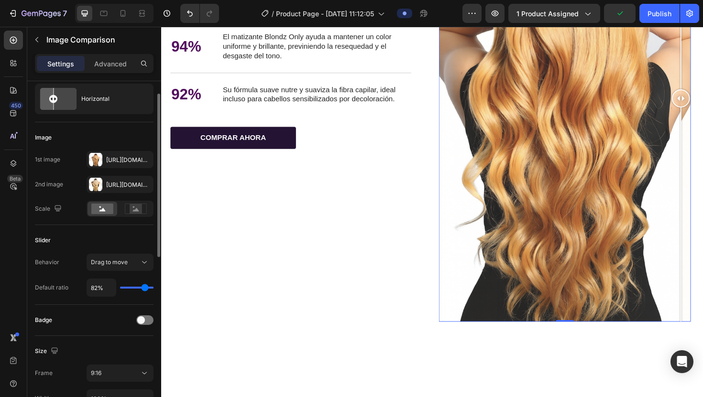
type input "80"
type input "79%"
type input "79"
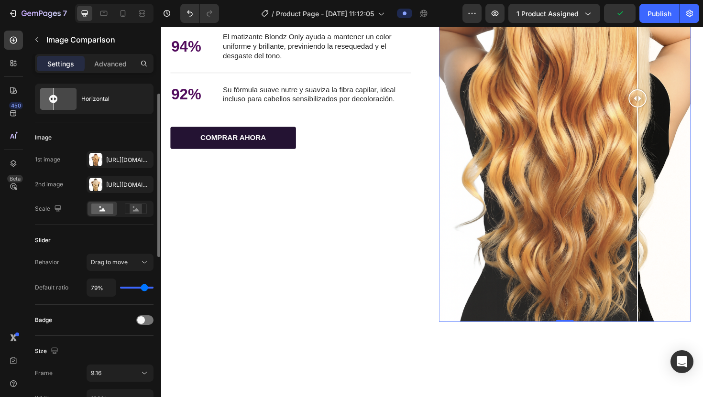
type input "78%"
type input "78"
type input "77%"
type input "77"
type input "76%"
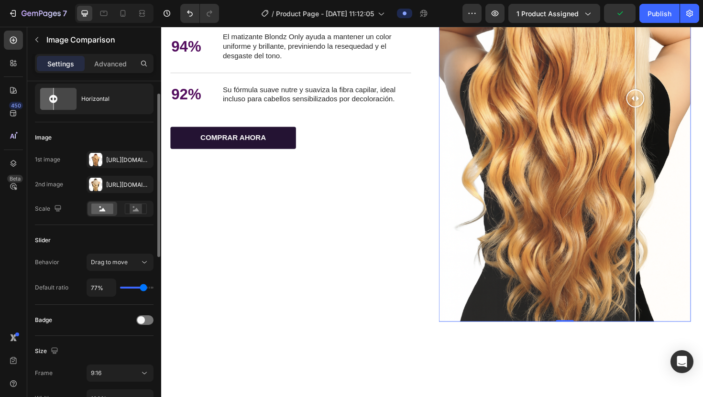
type input "76"
type input "75%"
type input "75"
type input "73%"
type input "73"
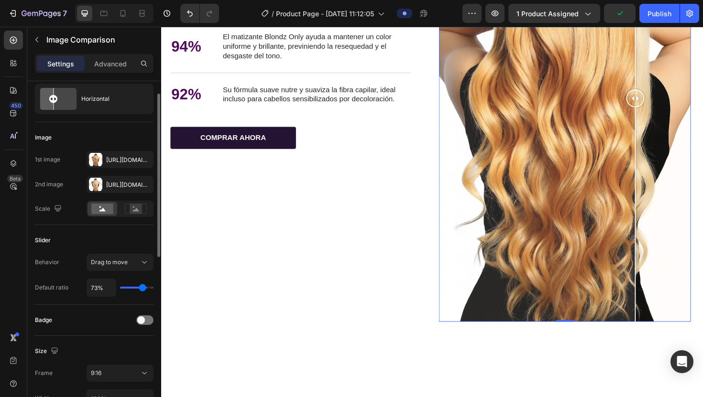
type input "72%"
type input "72"
type input "71%"
type input "71"
type input "69%"
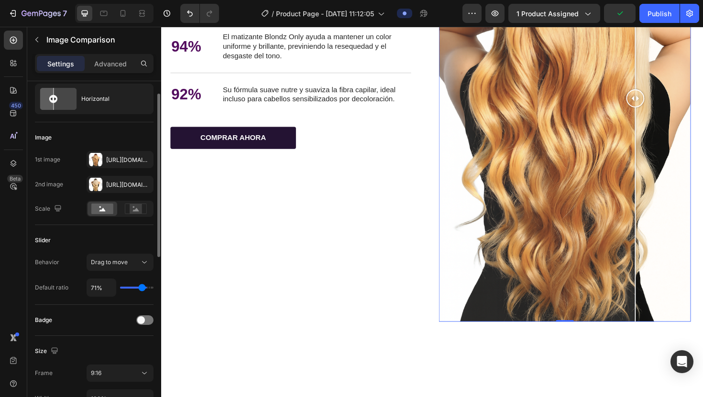
type input "69"
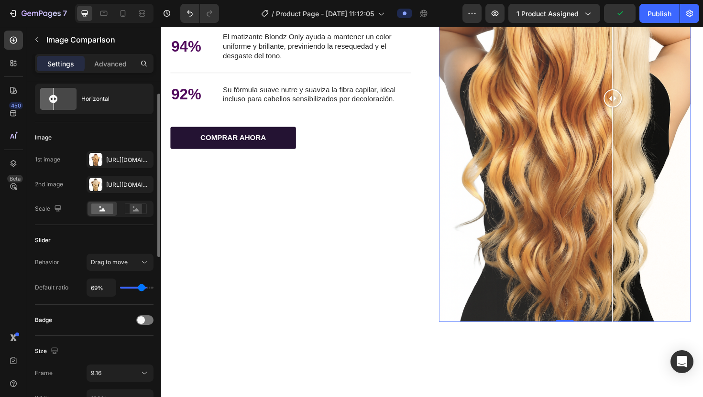
type input "68%"
type input "68"
type input "67%"
type input "67"
type input "66%"
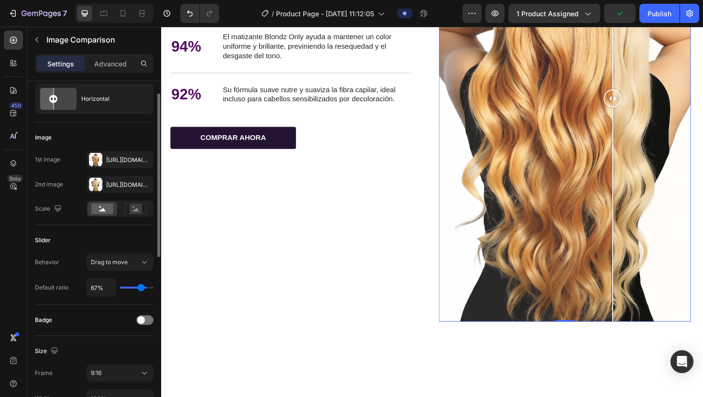
type input "66"
type input "65%"
type input "65"
type input "64%"
type input "64"
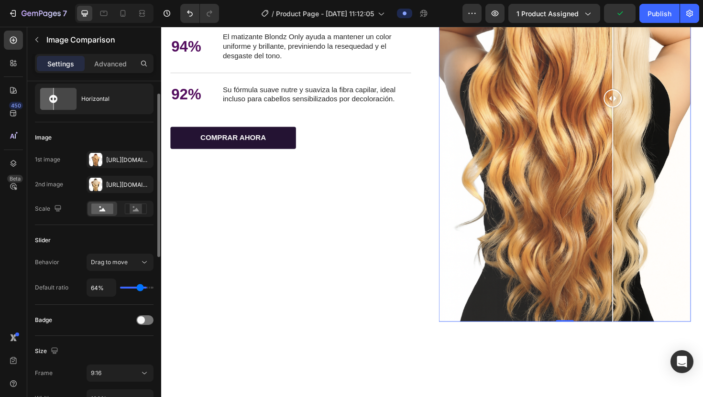
type input "63%"
type input "63"
type input "62%"
type input "62"
type input "61%"
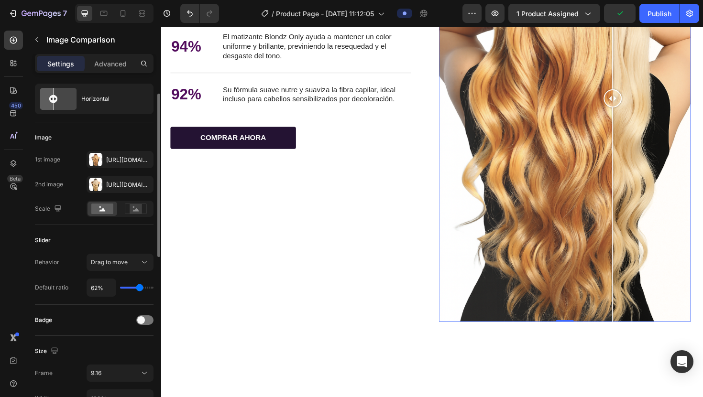
type input "61"
type input "60%"
type input "60"
type input "59%"
type input "59"
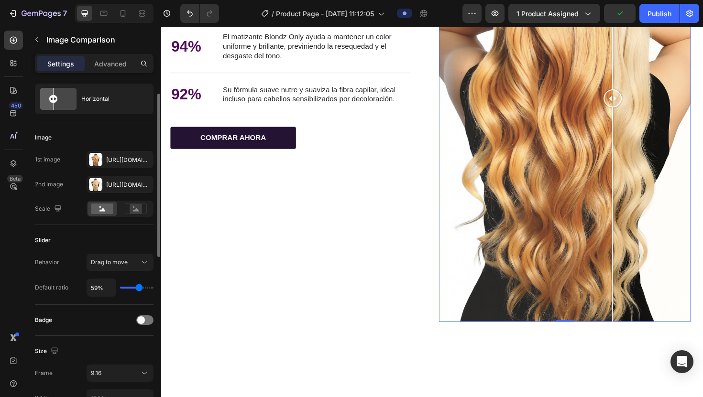
type input "58%"
type input "58"
type input "57%"
type input "57"
type input "56%"
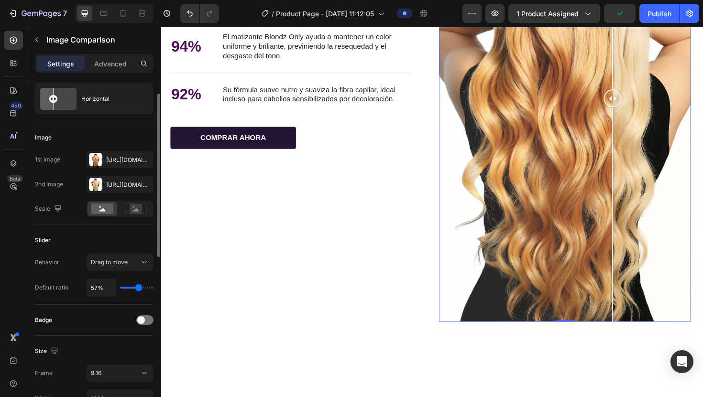
type input "56"
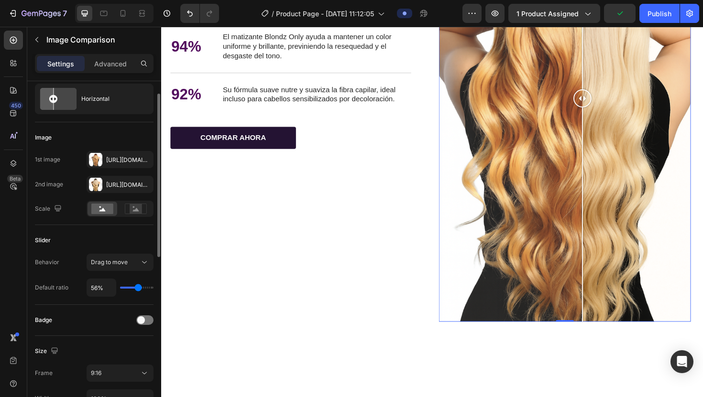
type input "55%"
type input "55"
type input "54%"
type input "54"
type input "53%"
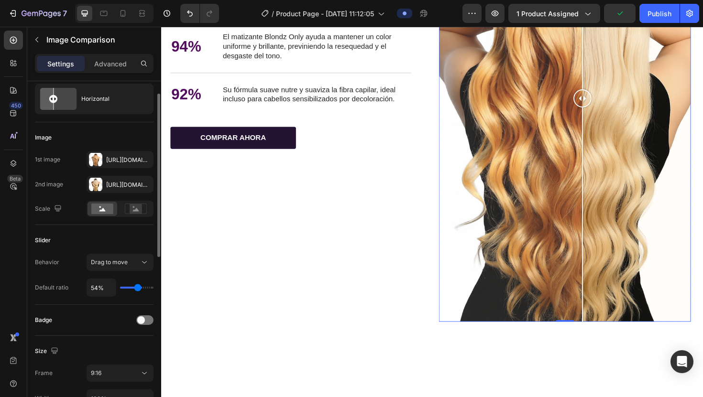
type input "53"
type input "52%"
type input "52"
type input "51%"
type input "51"
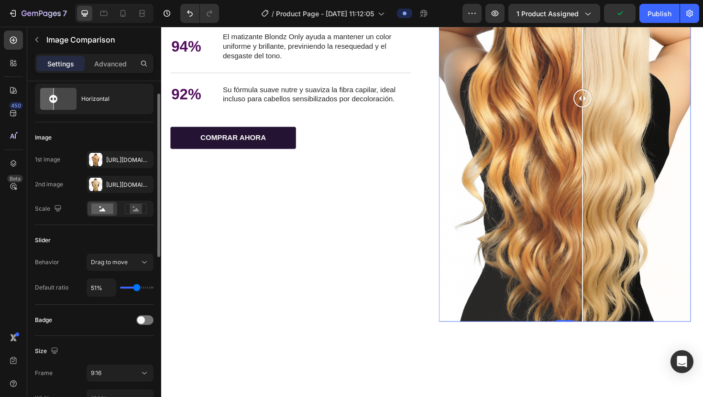
type input "50%"
type input "50"
type input "49%"
type input "49"
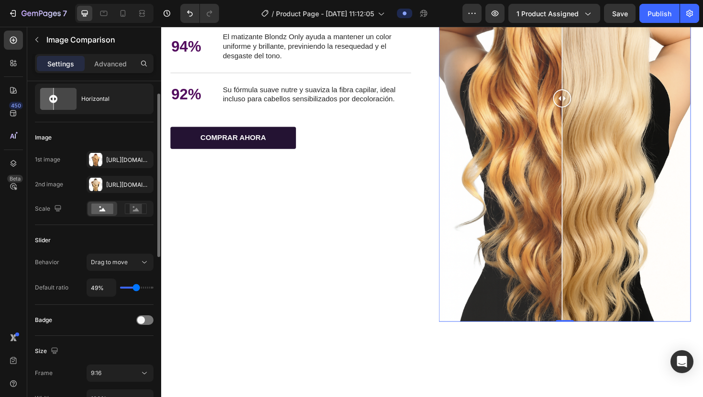
type input "50%"
type input "50"
type input "51%"
type input "51"
type input "52%"
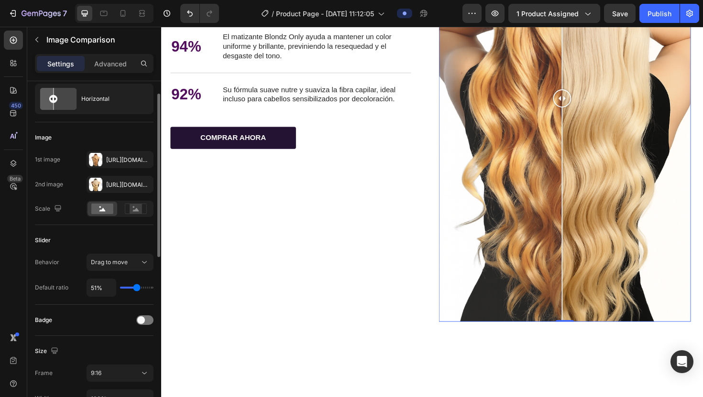
type input "52"
type input "53%"
type input "53"
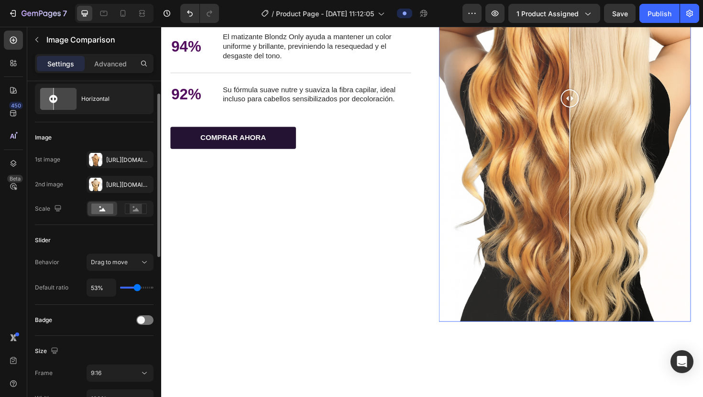
type input "54%"
type input "54"
type input "53%"
type input "53"
type input "52%"
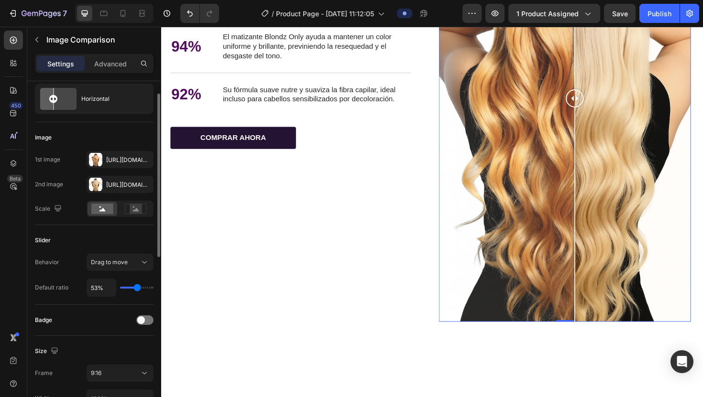
type input "52"
type input "51%"
type input "51"
type input "50%"
type input "50"
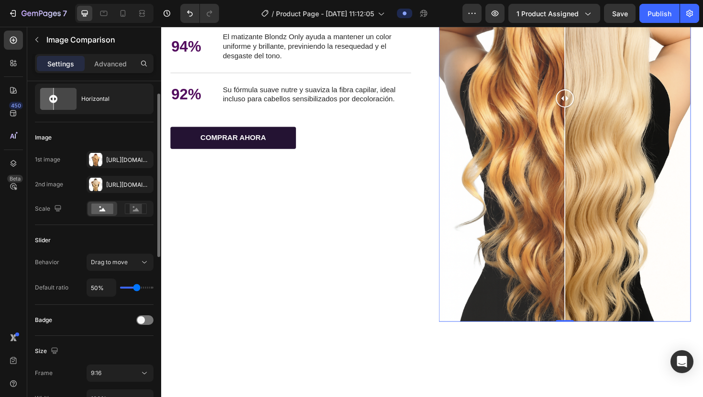
click at [136, 156] on input "range" at bounding box center [136, 288] width 33 height 2
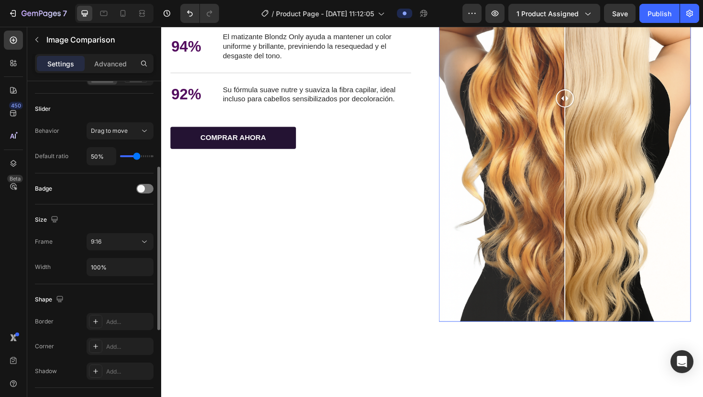
scroll to position [165, 0]
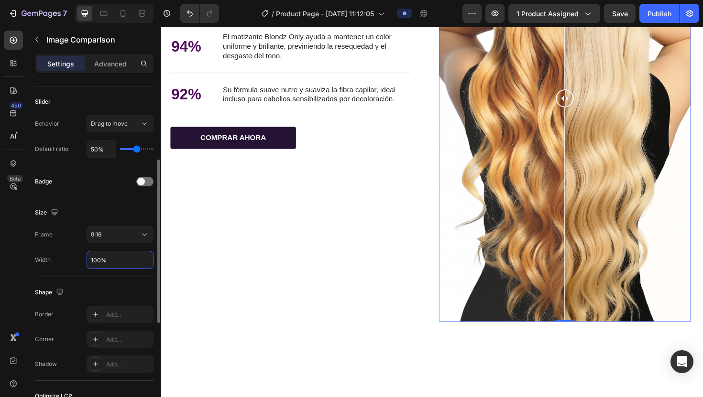
click at [112, 156] on input "100%" at bounding box center [120, 260] width 66 height 17
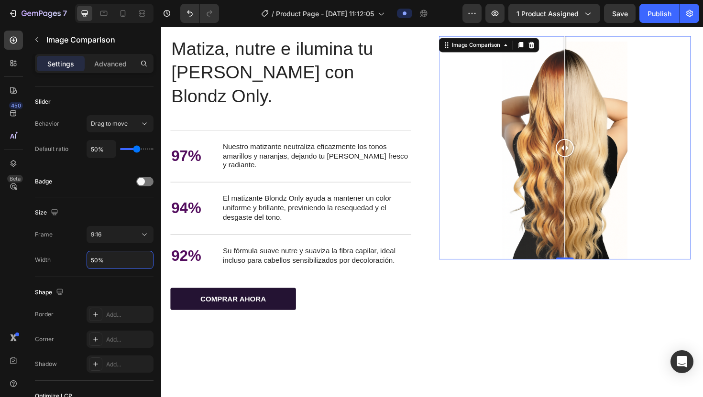
scroll to position [1645, 0]
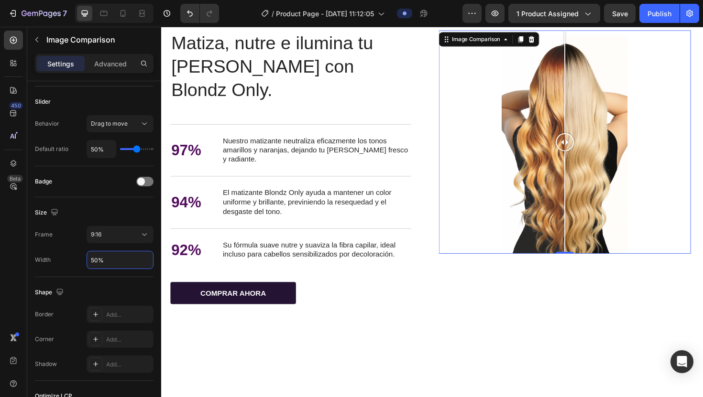
type input "50%"
click at [346, 156] on div at bounding box center [588, 149] width 267 height 237
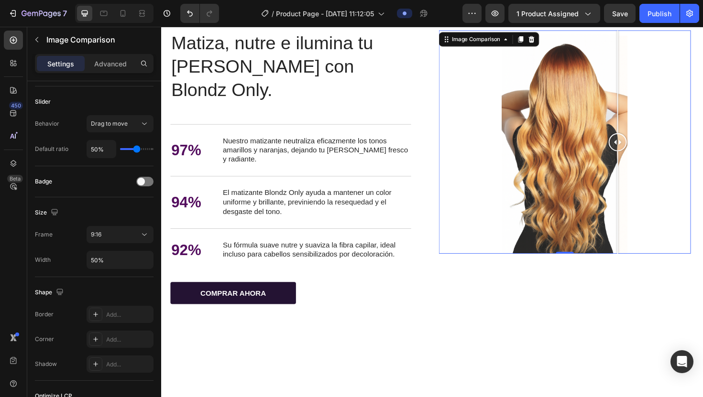
drag, startPoint x: 590, startPoint y: 274, endPoint x: 647, endPoint y: 260, distance: 59.2
click at [346, 156] on div at bounding box center [644, 149] width 19 height 237
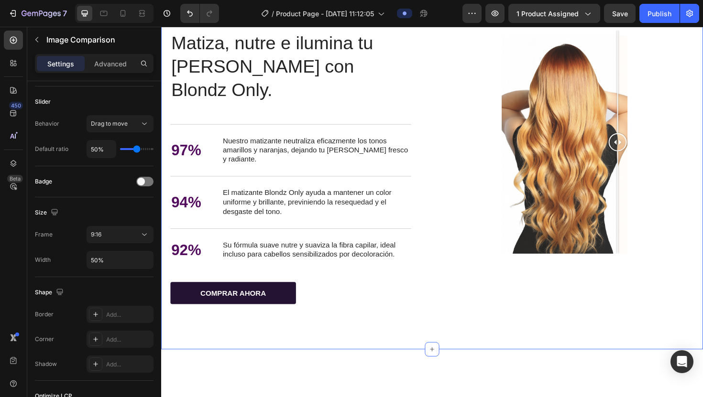
click at [346, 119] on div "Matiza, nutre e ilumina tu [PERSON_NAME] con Blondz Only. Heading Matiza, nutre…" at bounding box center [448, 176] width 574 height 386
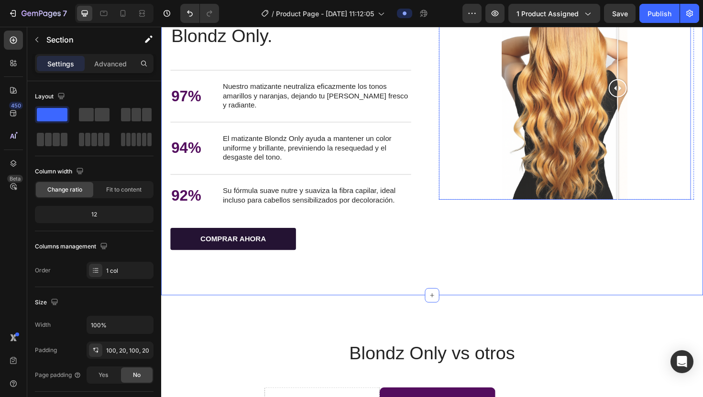
scroll to position [1702, 0]
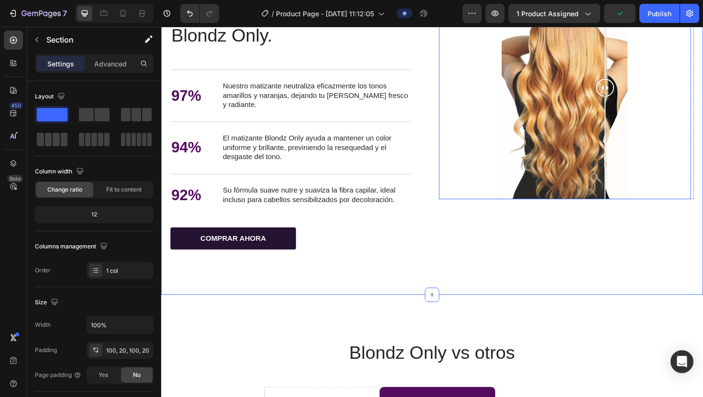
drag, startPoint x: 645, startPoint y: 222, endPoint x: 649, endPoint y: 264, distance: 42.8
click at [346, 156] on div at bounding box center [631, 91] width 19 height 237
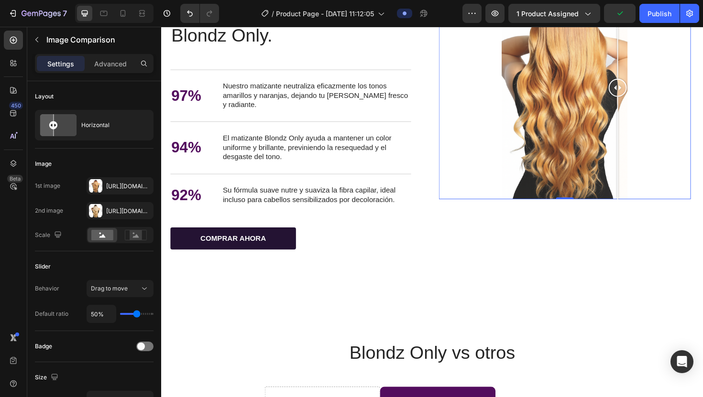
click at [346, 156] on div at bounding box center [588, 91] width 267 height 237
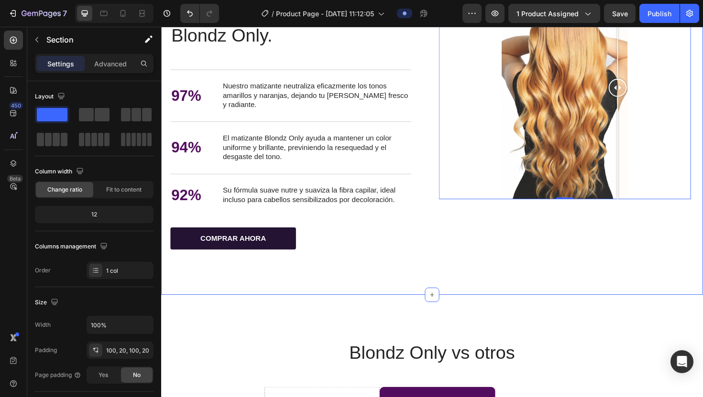
click at [346, 156] on div "Matiza, nutre e ilumina tu [PERSON_NAME] con Blondz Only. Heading Matiza, nutre…" at bounding box center [448, 118] width 574 height 386
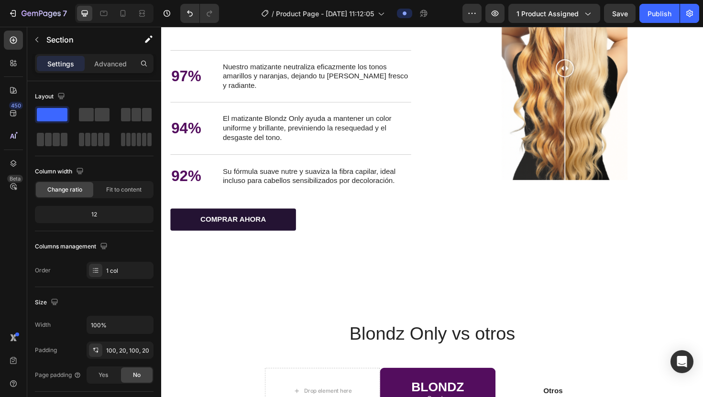
scroll to position [1842, 0]
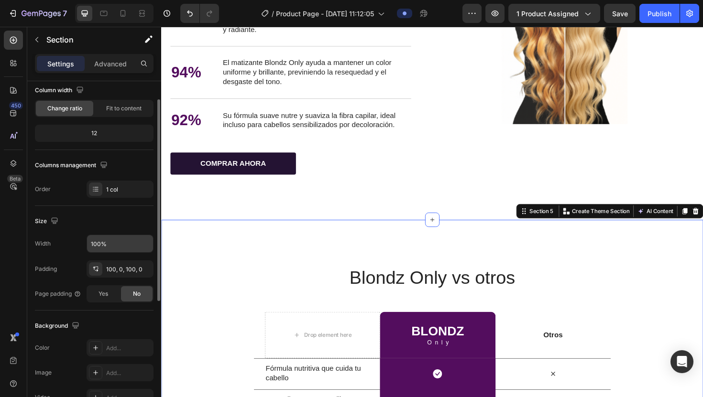
scroll to position [89, 0]
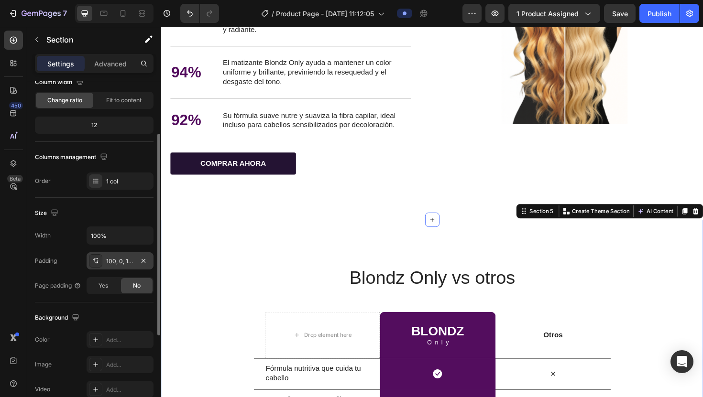
click at [116, 156] on div "100, 0, 100, 0" at bounding box center [120, 261] width 28 height 9
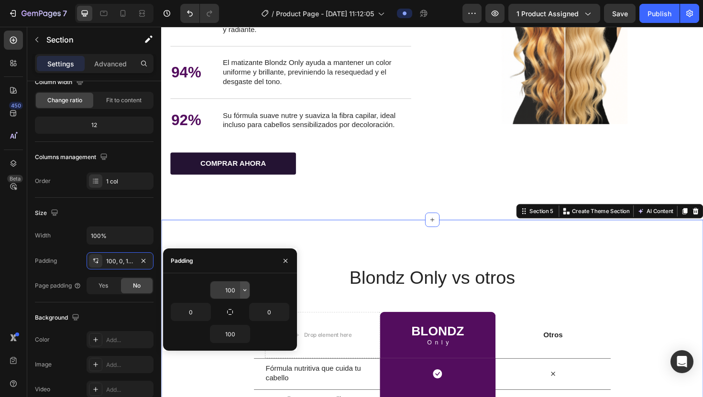
click at [245, 156] on icon "button" at bounding box center [244, 290] width 3 height 2
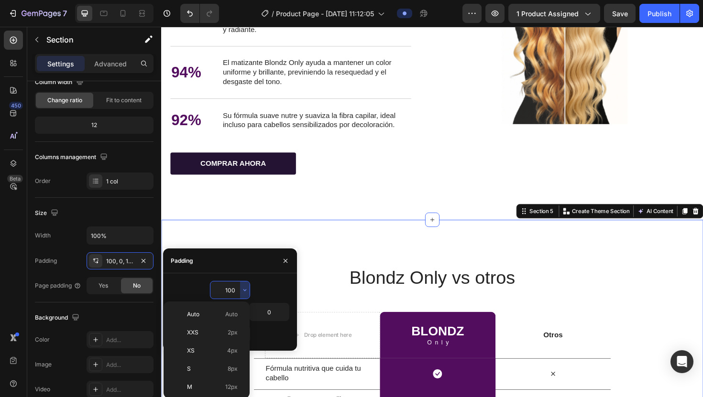
click at [231, 156] on input "100" at bounding box center [229, 290] width 39 height 17
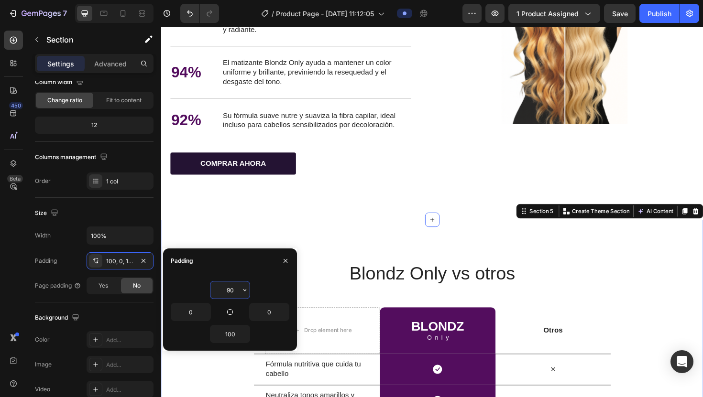
type input "9"
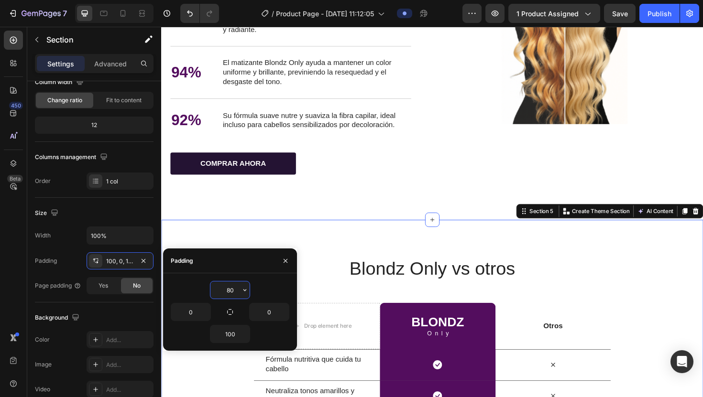
type input "8"
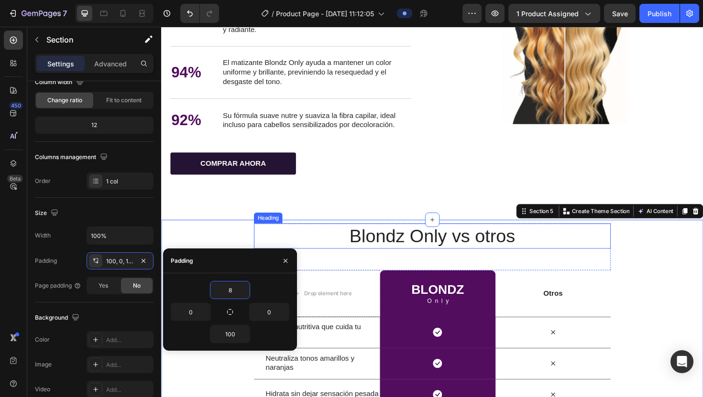
click at [295, 156] on h2 "Blondz Only vs otros" at bounding box center [448, 248] width 378 height 27
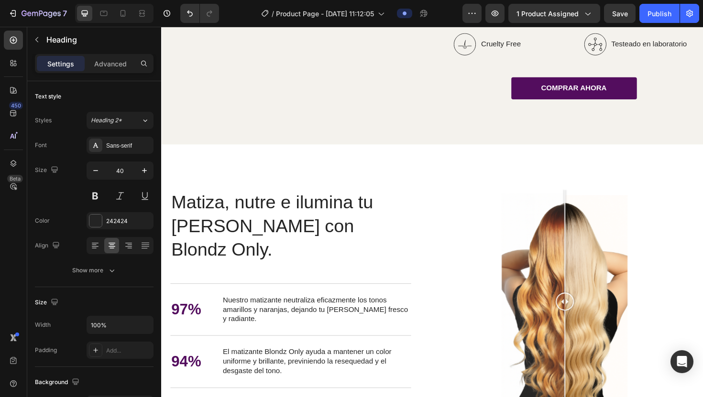
scroll to position [1345, 0]
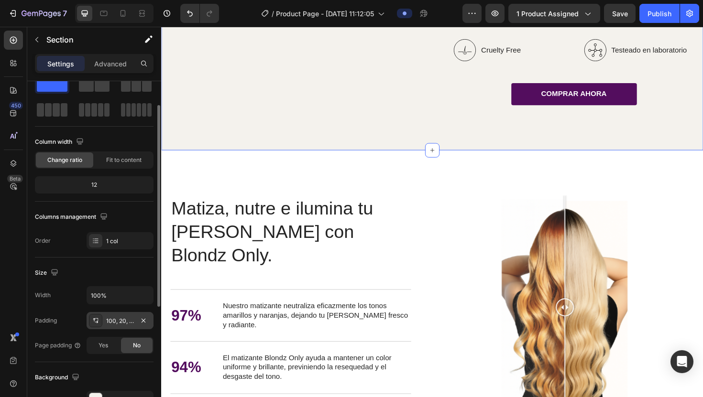
scroll to position [34, 0]
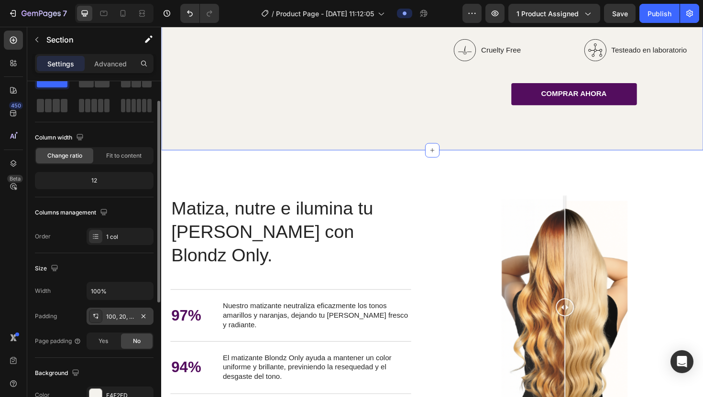
click at [114, 156] on div "100, 20, 100, 20" at bounding box center [120, 317] width 28 height 9
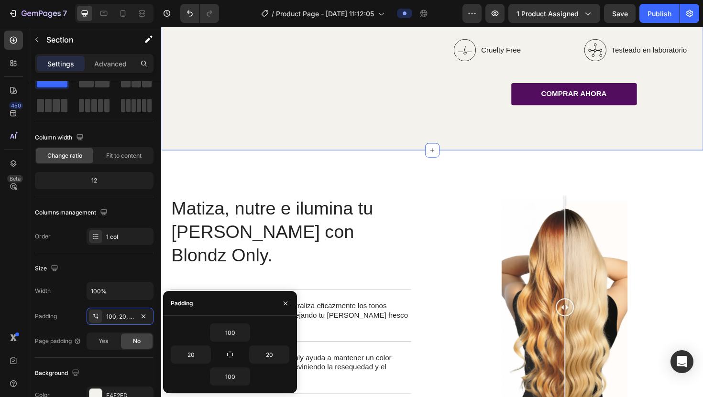
click at [229, 156] on div "100 20 20 100" at bounding box center [230, 354] width 134 height 77
click at [229, 156] on input "100" at bounding box center [229, 332] width 39 height 17
type input "8"
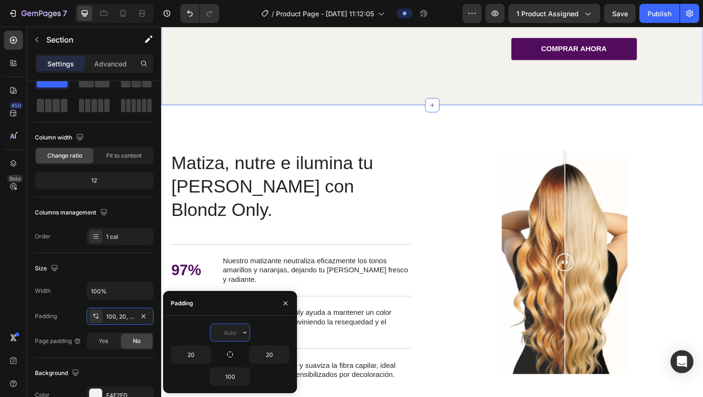
type input "8"
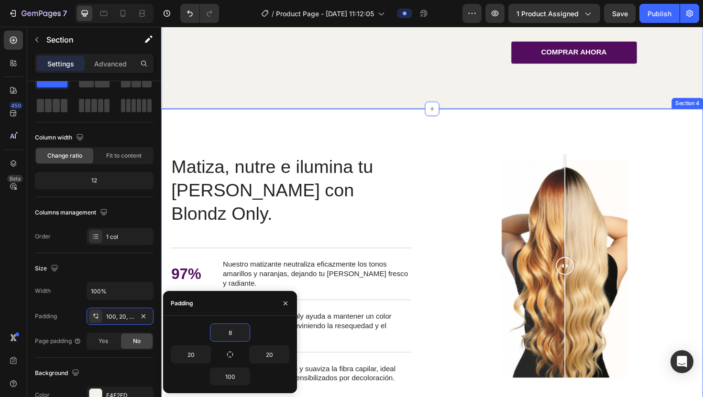
click at [313, 156] on div "Matiza, nutre e ilumina tu [PERSON_NAME] con Blondz Only. Heading Matiza, nutre…" at bounding box center [448, 307] width 574 height 386
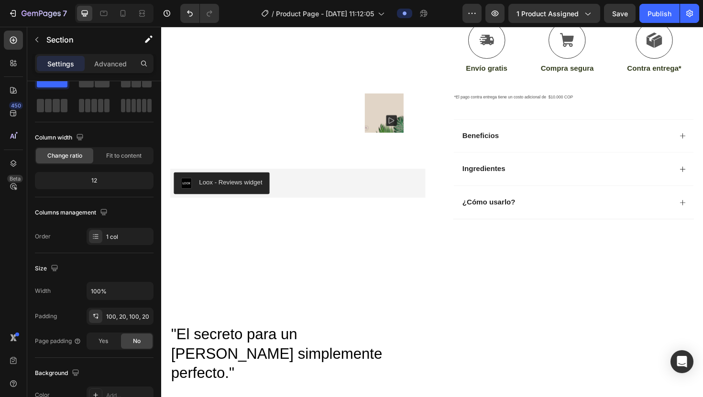
scroll to position [350, 0]
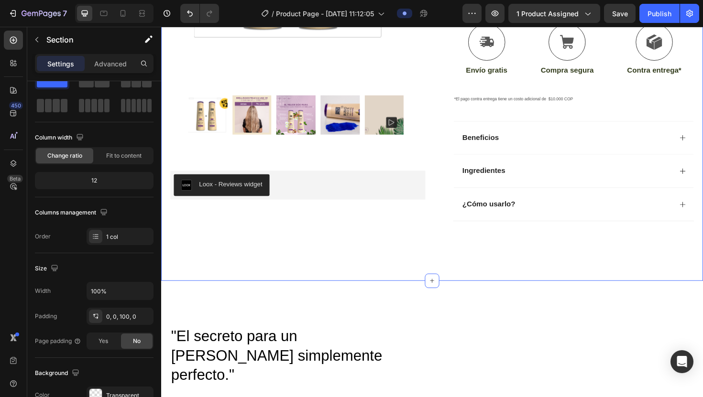
click at [113, 156] on div "0, 0, 100, 0" at bounding box center [120, 317] width 28 height 9
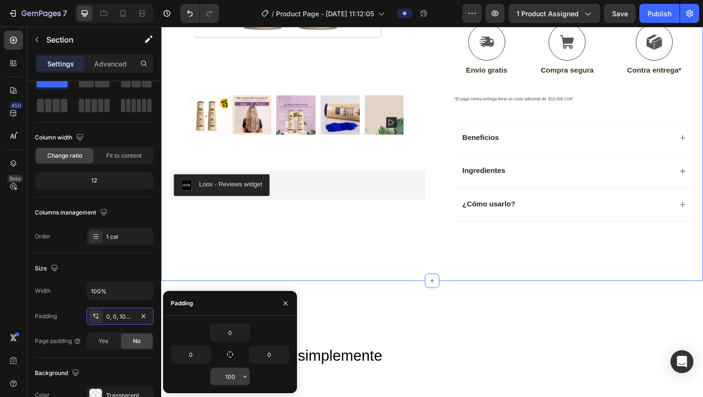
click at [234, 156] on input "100" at bounding box center [229, 376] width 39 height 17
click at [249, 156] on button "button" at bounding box center [245, 376] width 10 height 17
type input "8"
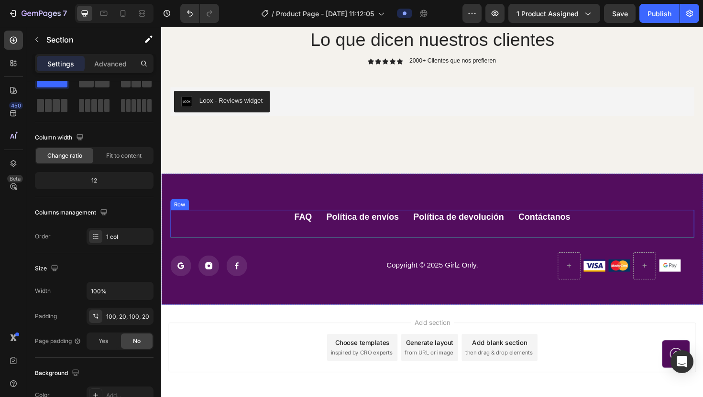
scroll to position [2345, 0]
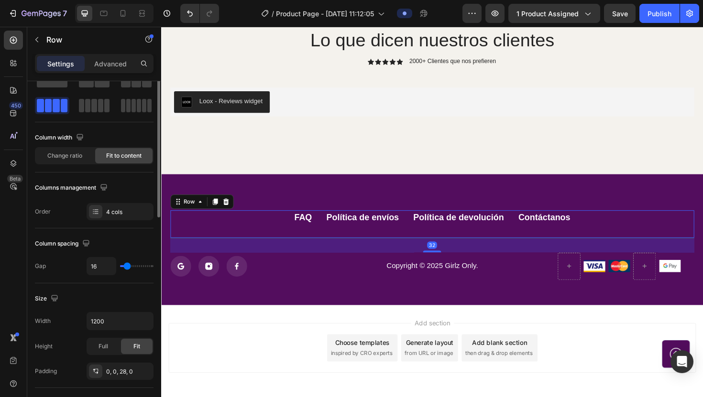
click at [346, 156] on div "FAQ Button Política de envíos Button Política de devolución Button Contáctanos …" at bounding box center [448, 236] width 555 height 30
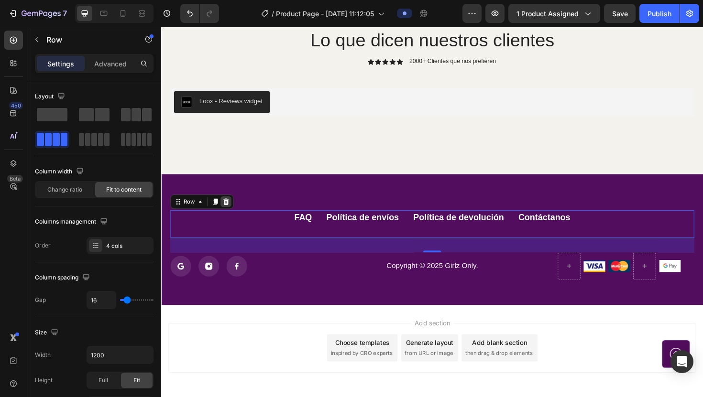
click at [229, 156] on icon at bounding box center [230, 212] width 6 height 7
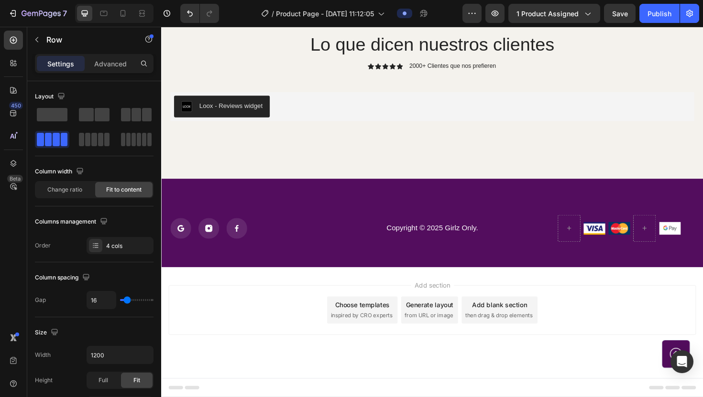
scroll to position [2340, 0]
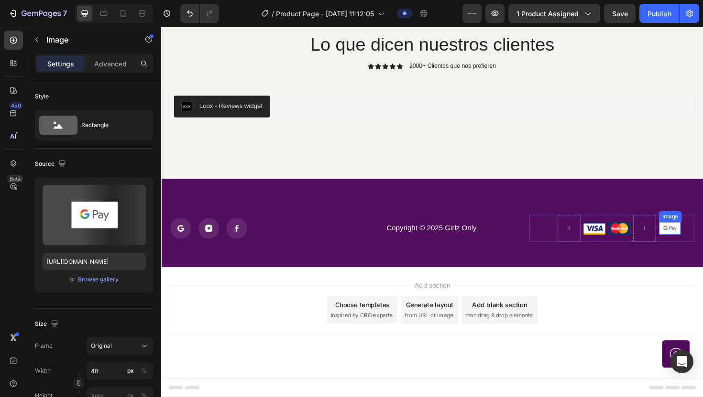
click at [346, 156] on img at bounding box center [699, 240] width 23 height 13
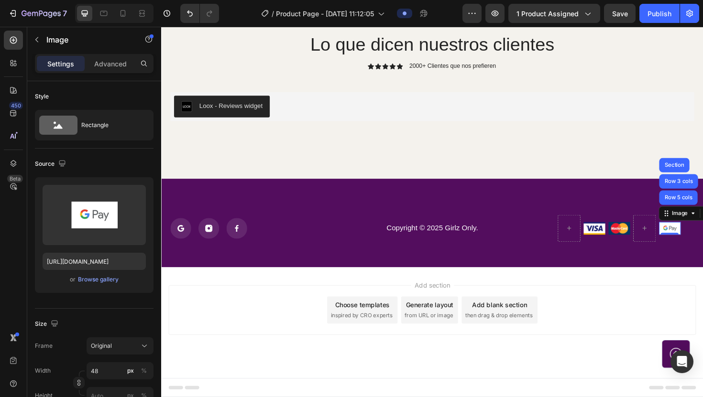
click at [346, 156] on img at bounding box center [699, 240] width 23 height 13
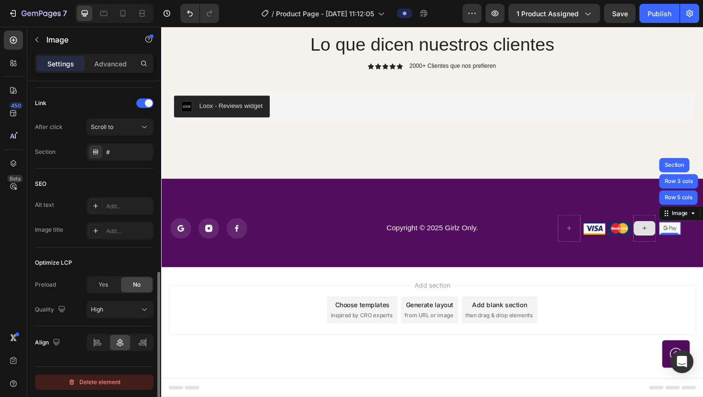
click at [101, 156] on div "Delete element" at bounding box center [94, 382] width 53 height 11
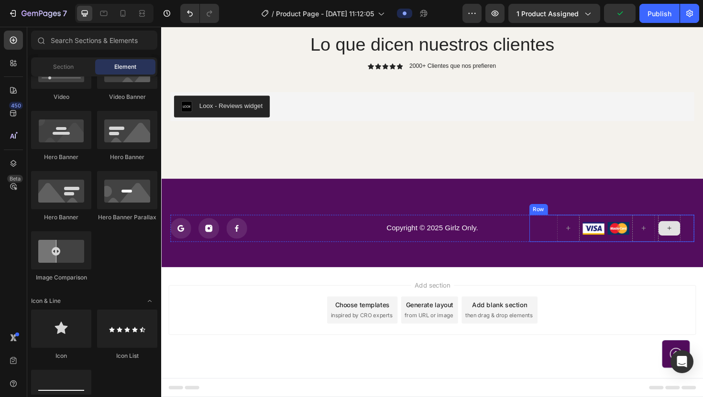
click at [346, 156] on div at bounding box center [699, 240] width 23 height 15
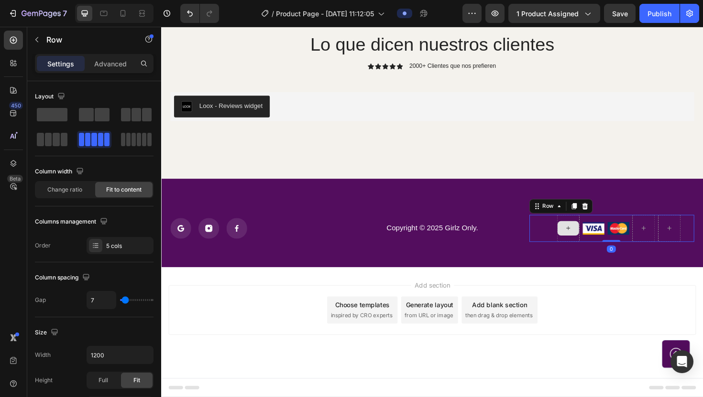
click at [346, 156] on div at bounding box center [592, 240] width 24 height 29
click at [346, 156] on icon at bounding box center [610, 217] width 8 height 8
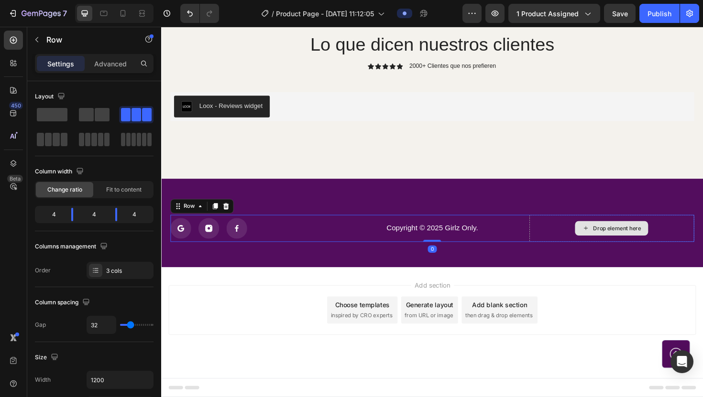
click at [346, 156] on div "Drop element here" at bounding box center [638, 240] width 175 height 29
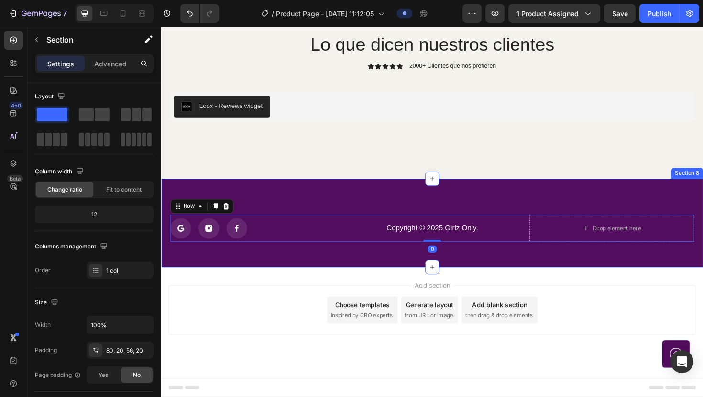
click at [346, 156] on div "Icon Icon Icon Icon List Copyright © 2025 Girlz Only. Text block Drop element h…" at bounding box center [448, 235] width 574 height 94
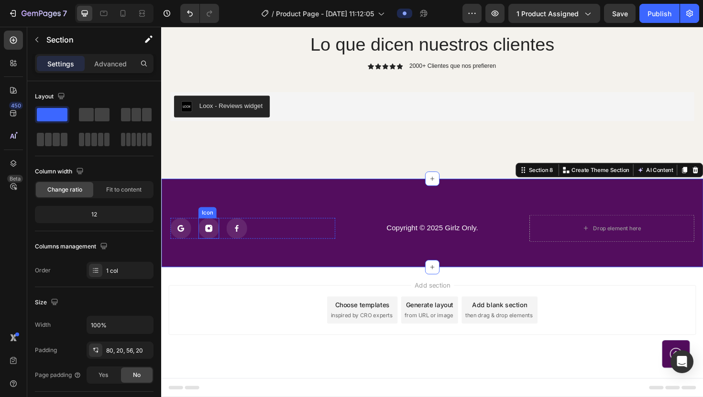
click at [205, 156] on rect at bounding box center [211, 241] width 22 height 22
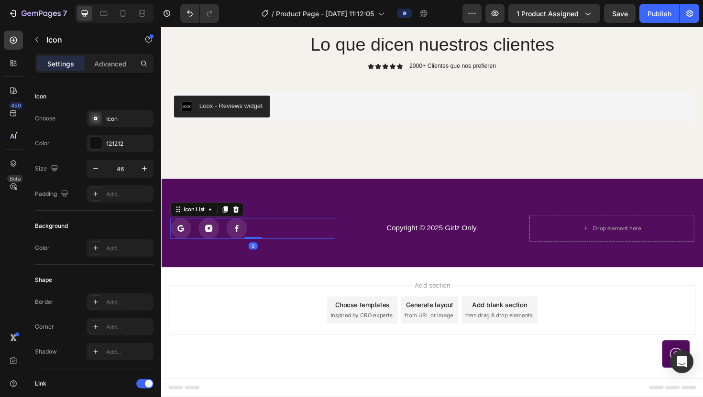
click at [265, 156] on div "Icon Icon Icon" at bounding box center [258, 241] width 175 height 22
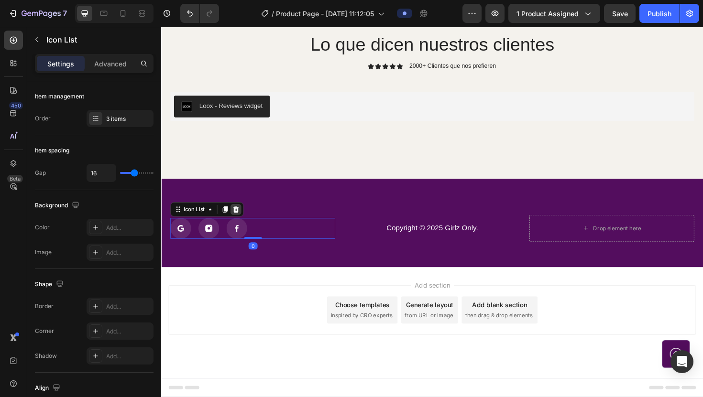
click at [240, 156] on icon at bounding box center [240, 221] width 8 height 8
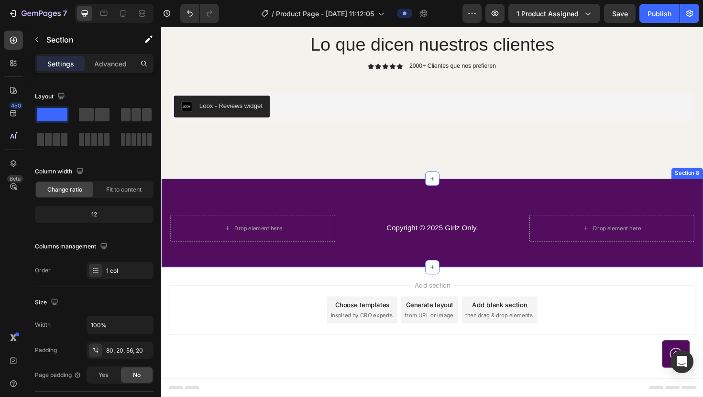
click at [274, 156] on div "Drop element here Copyright © 2025 Girlz Only. Text block Drop element here Row…" at bounding box center [448, 235] width 574 height 94
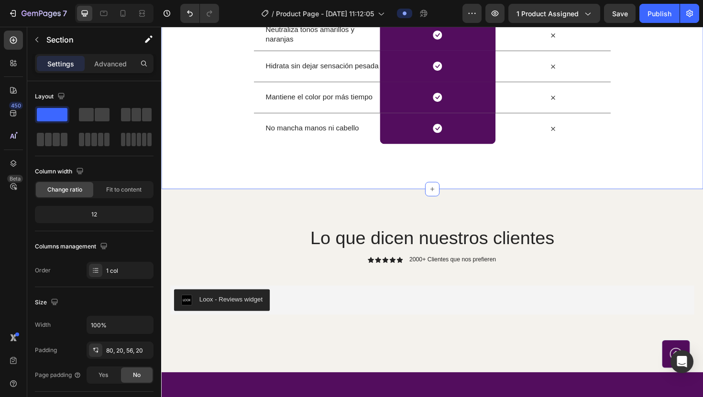
scroll to position [2148, 0]
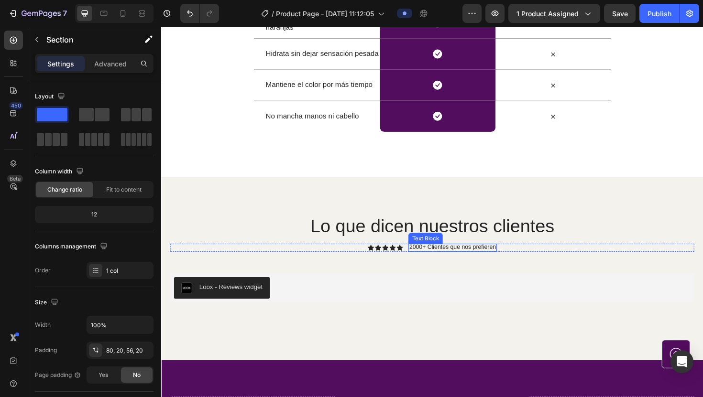
click at [346, 156] on p "2000+ Clientes que nos prefieren" at bounding box center [470, 261] width 92 height 8
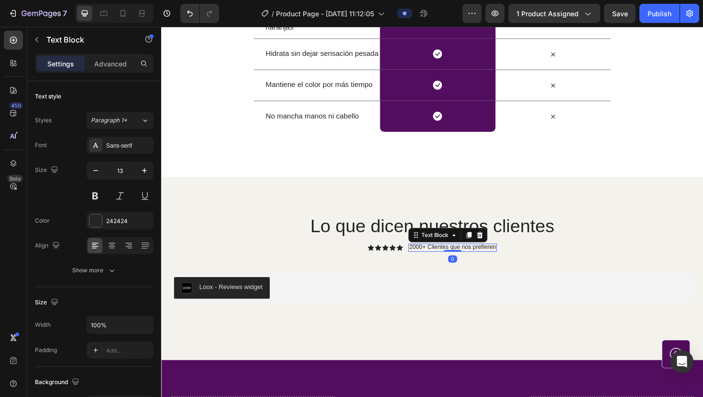
click at [346, 156] on p "2000+ Clientes que nos prefieren" at bounding box center [470, 261] width 92 height 8
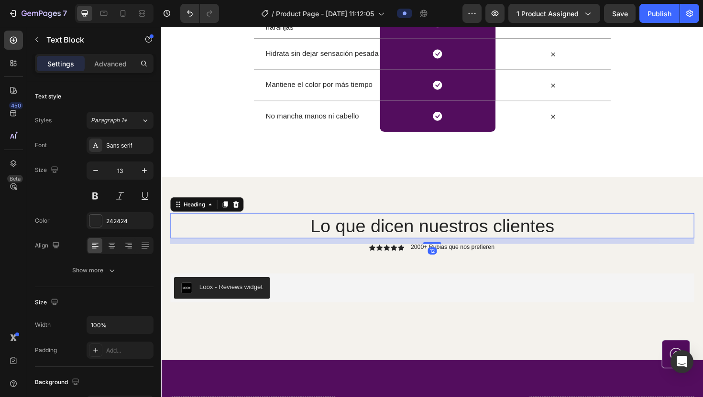
click at [346, 156] on h2 "Lo que dicen nuestros clientes" at bounding box center [448, 237] width 555 height 27
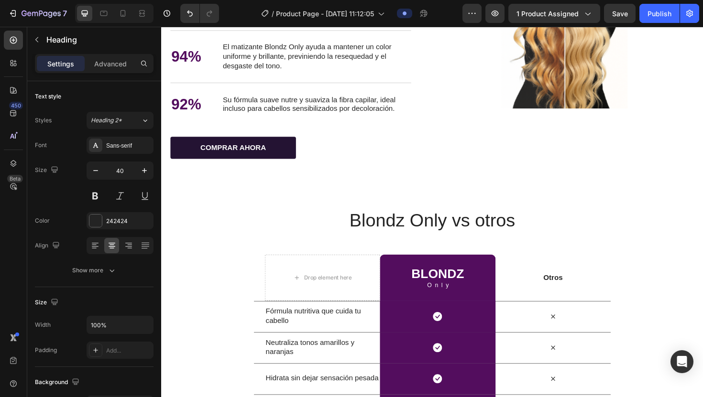
scroll to position [1840, 0]
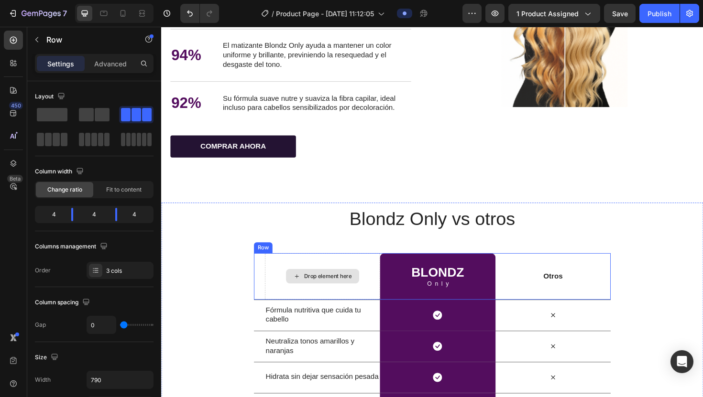
click at [346, 156] on div "Drop element here" at bounding box center [332, 291] width 122 height 49
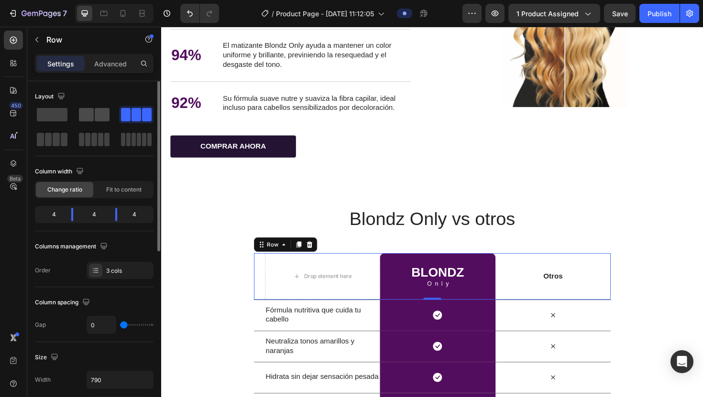
click at [102, 118] on span at bounding box center [102, 114] width 15 height 13
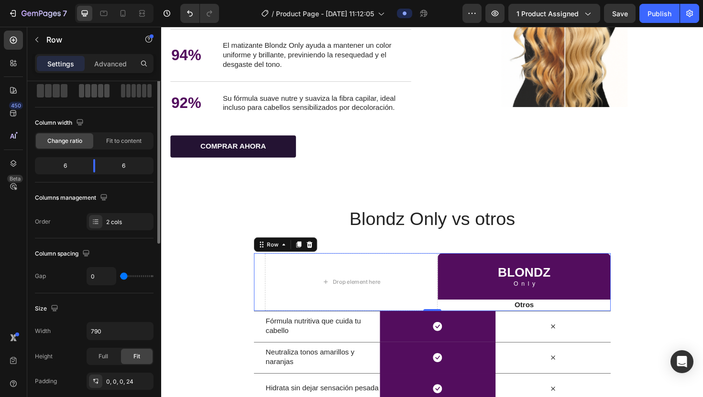
scroll to position [0, 0]
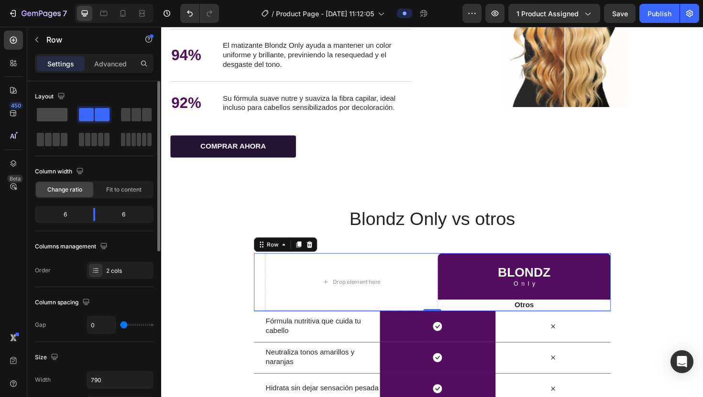
click at [55, 112] on span at bounding box center [52, 114] width 31 height 13
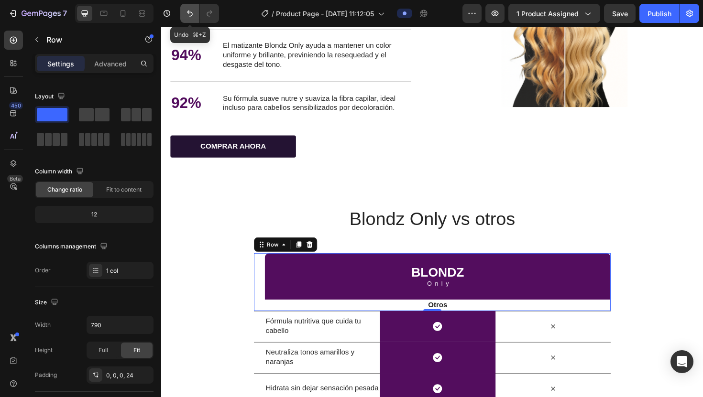
click at [191, 16] on icon "Undo/Redo" at bounding box center [190, 14] width 6 height 6
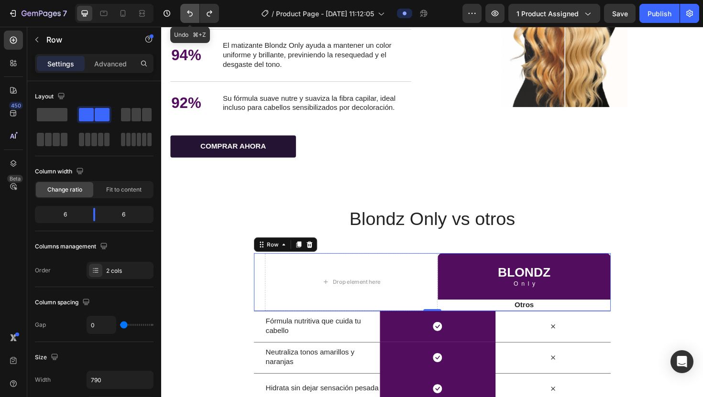
click at [191, 16] on icon "Undo/Redo" at bounding box center [190, 14] width 6 height 6
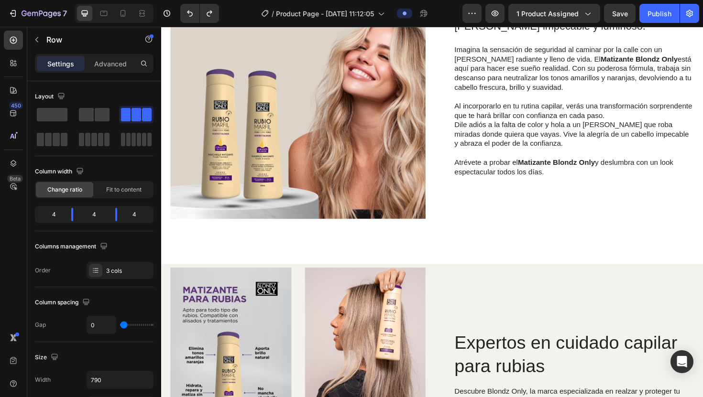
scroll to position [1237, 0]
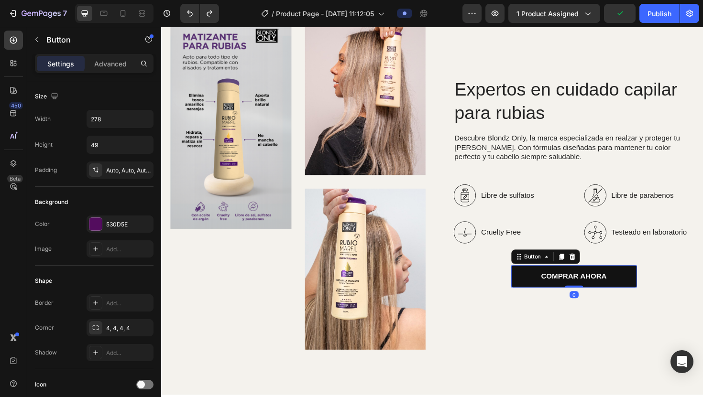
click at [346, 156] on link "COMPRAR AHORA" at bounding box center [598, 291] width 133 height 23
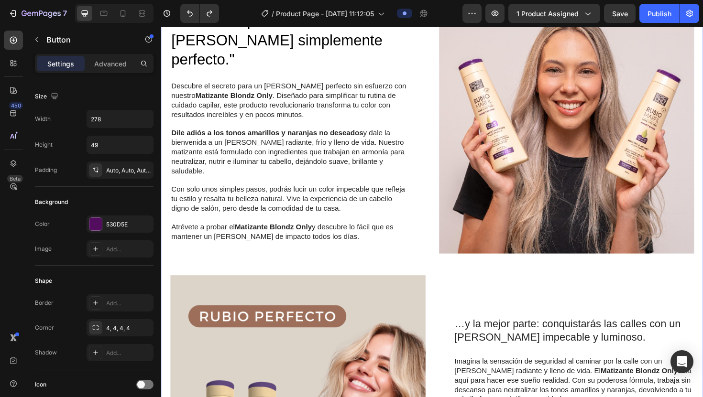
scroll to position [184, 0]
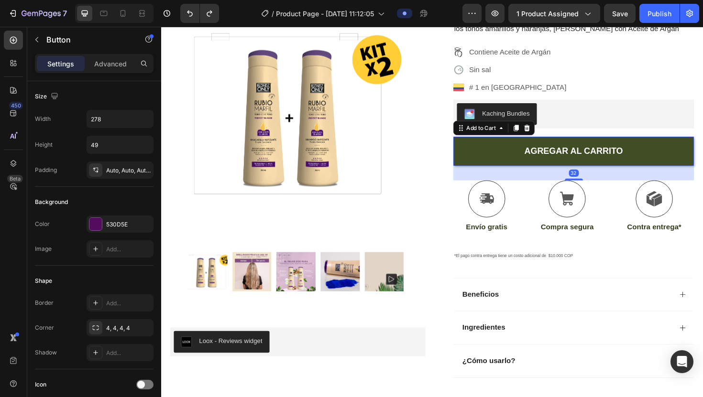
click at [346, 156] on button "AGREGAR AL CARRITO" at bounding box center [598, 158] width 255 height 31
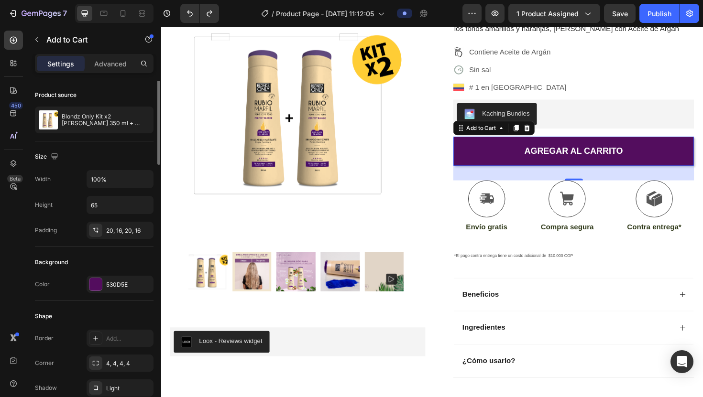
scroll to position [20, 0]
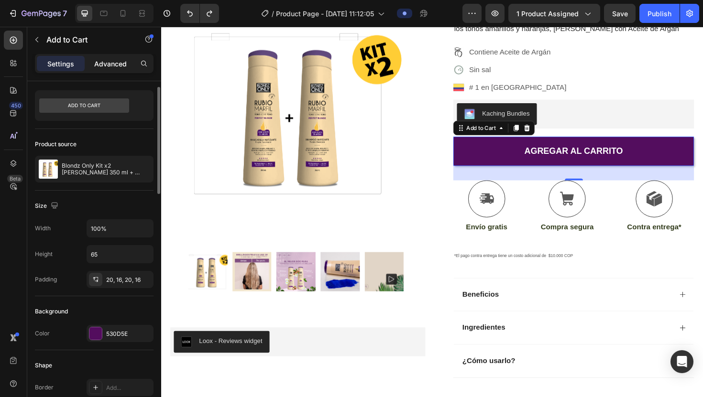
click at [98, 61] on p "Advanced" at bounding box center [110, 64] width 33 height 10
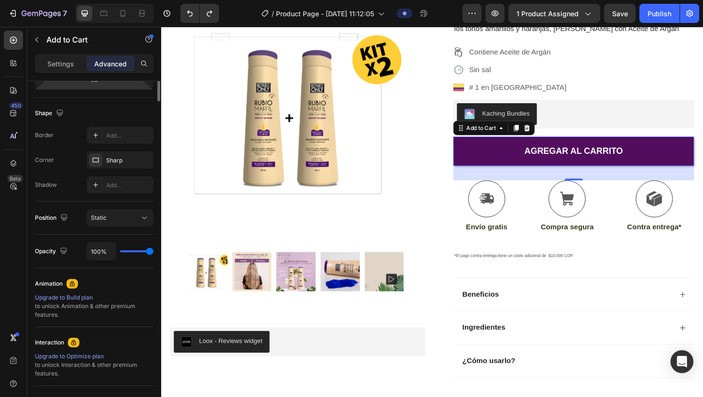
scroll to position [0, 0]
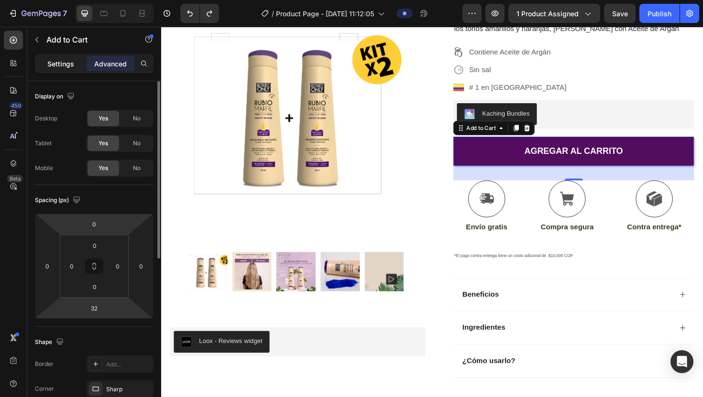
click at [61, 62] on p "Settings" at bounding box center [60, 64] width 27 height 10
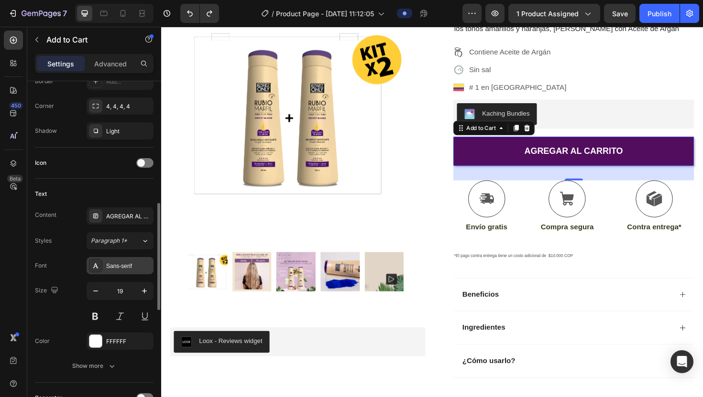
scroll to position [428, 0]
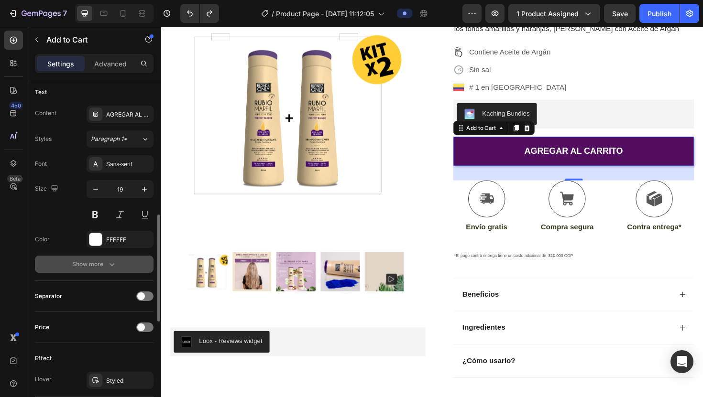
click at [102, 156] on div "Show more" at bounding box center [94, 265] width 44 height 10
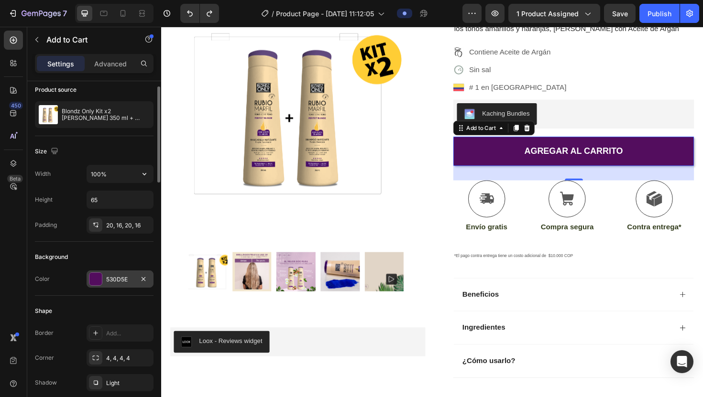
scroll to position [60, 0]
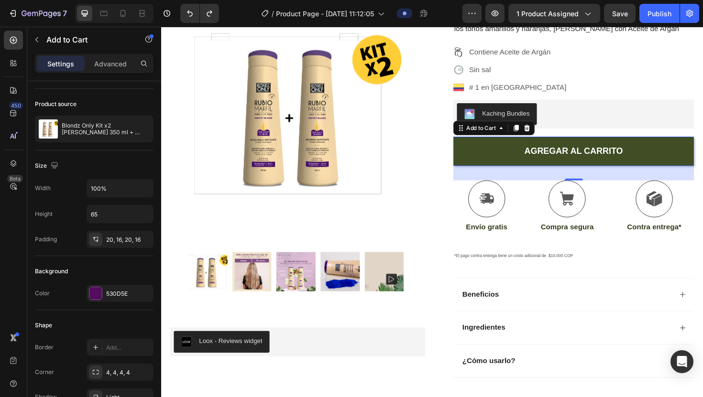
click at [346, 156] on button "AGREGAR AL CARRITO" at bounding box center [598, 158] width 255 height 31
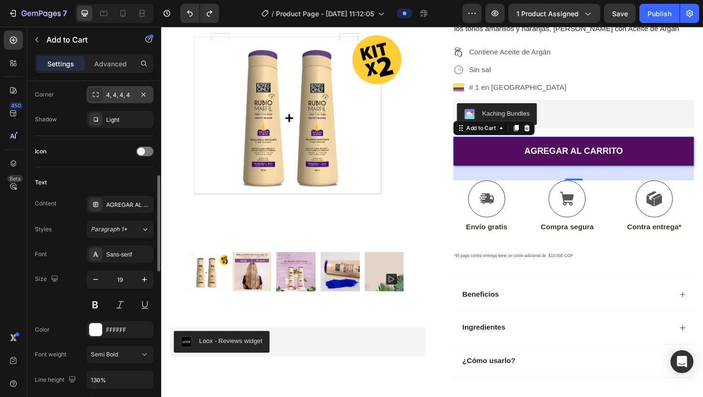
scroll to position [342, 0]
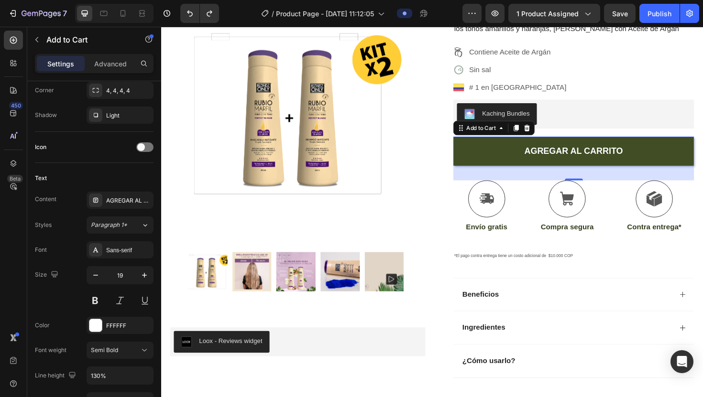
click at [346, 156] on button "AGREGAR AL CARRITO" at bounding box center [598, 158] width 255 height 31
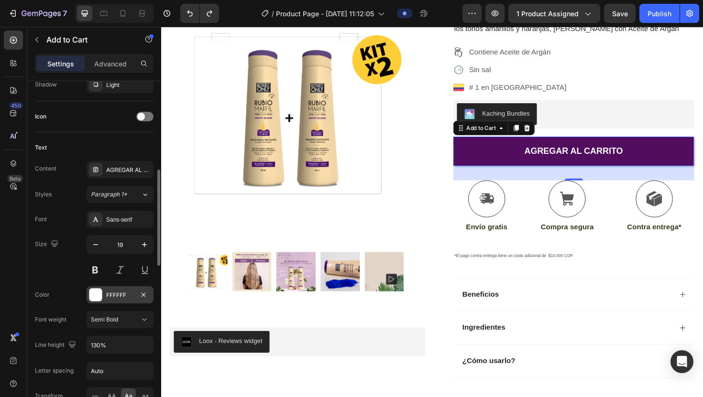
scroll to position [380, 0]
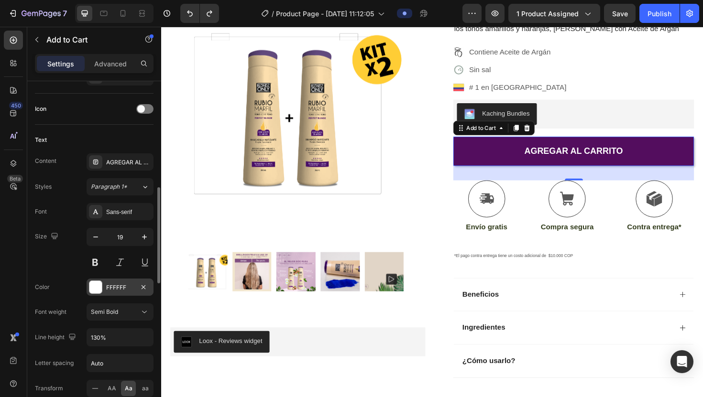
click at [115, 156] on div "FFFFFF" at bounding box center [120, 288] width 28 height 9
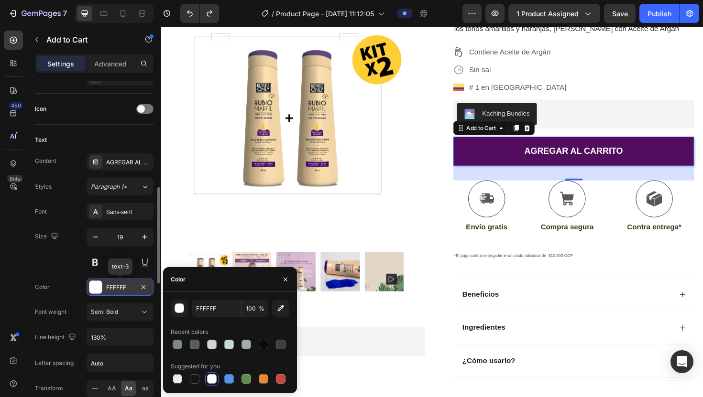
click at [116, 156] on div "FFFFFF" at bounding box center [120, 288] width 28 height 9
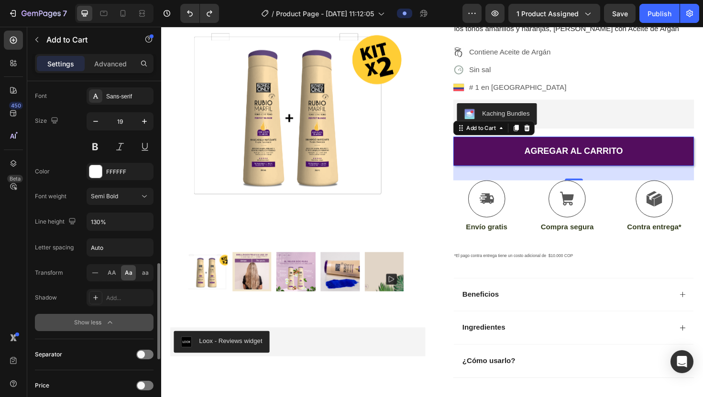
scroll to position [607, 0]
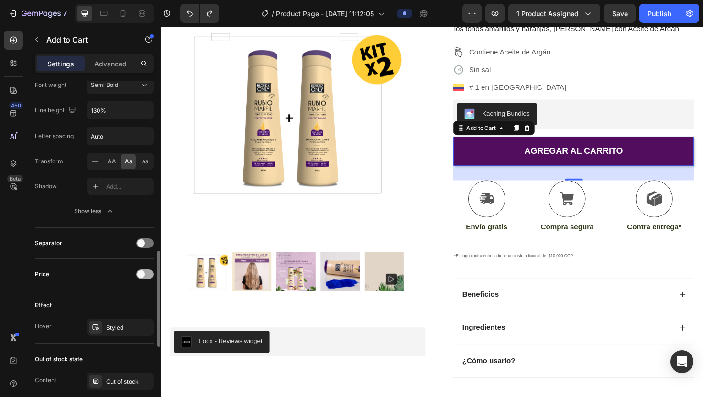
click at [148, 156] on div at bounding box center [144, 275] width 17 height 10
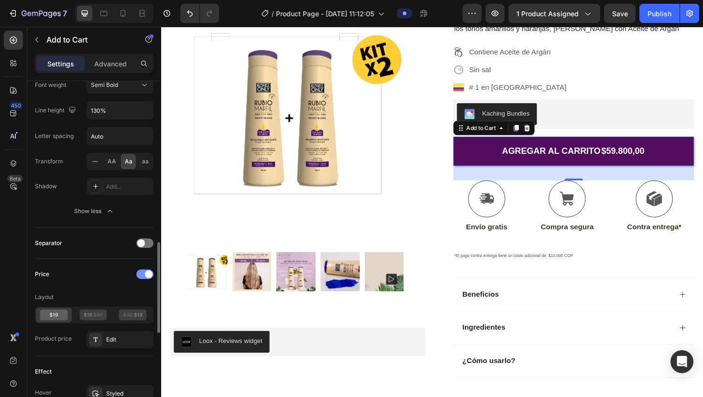
click at [140, 156] on div at bounding box center [144, 275] width 17 height 10
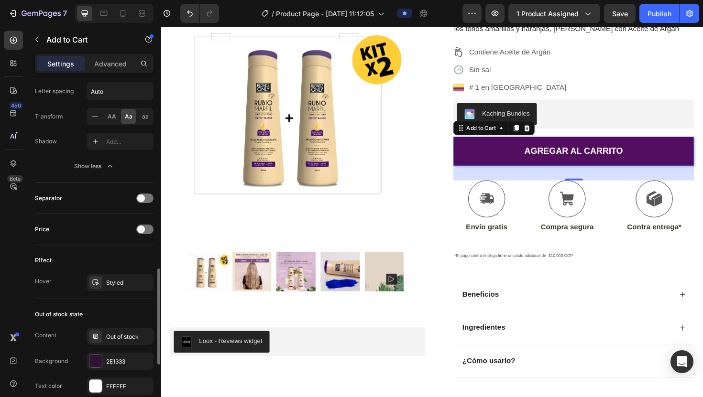
scroll to position [656, 0]
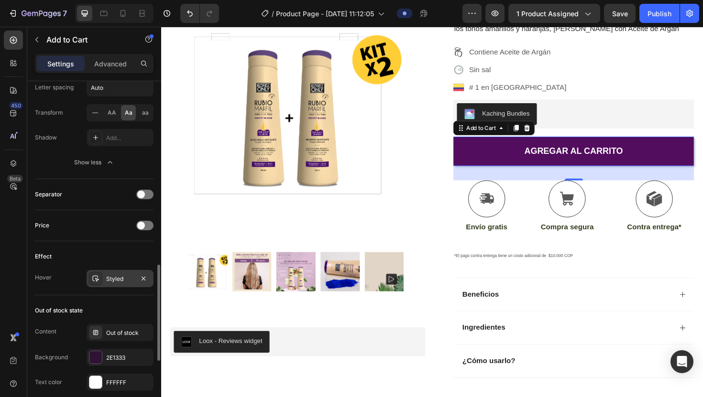
click at [118, 156] on div "Styled" at bounding box center [120, 279] width 28 height 9
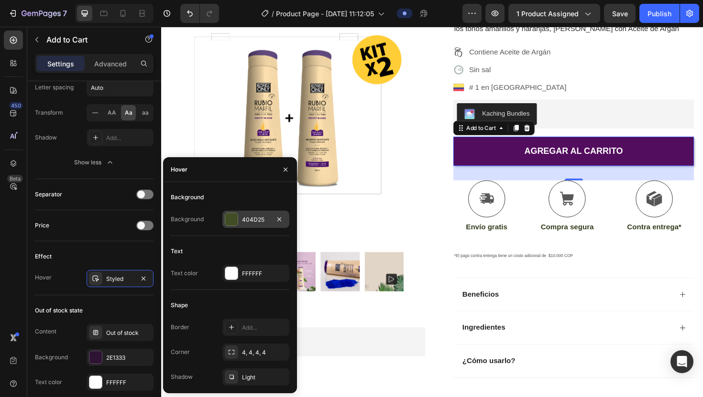
click at [231, 156] on div at bounding box center [231, 219] width 12 height 12
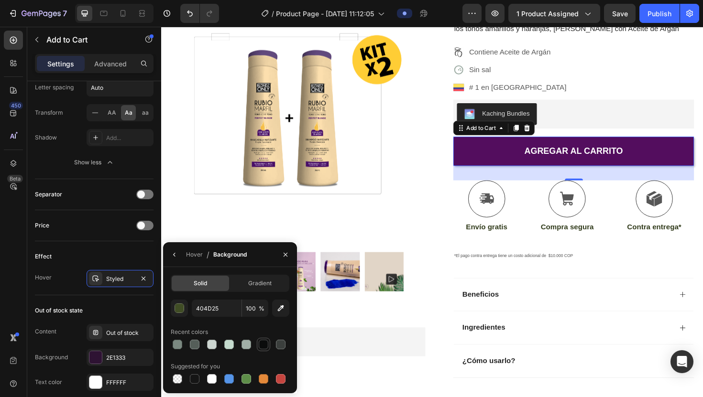
click at [262, 156] on div at bounding box center [264, 345] width 10 height 10
type input "0B0C0C"
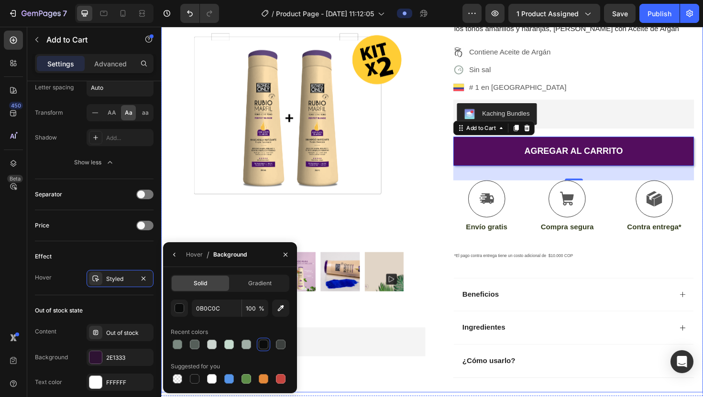
click at [346, 156] on div "Icon Icon Icon Icon Icon Icon List (1349 Reviews) Text Block Row Blondz Only Ki…" at bounding box center [590, 158] width 270 height 511
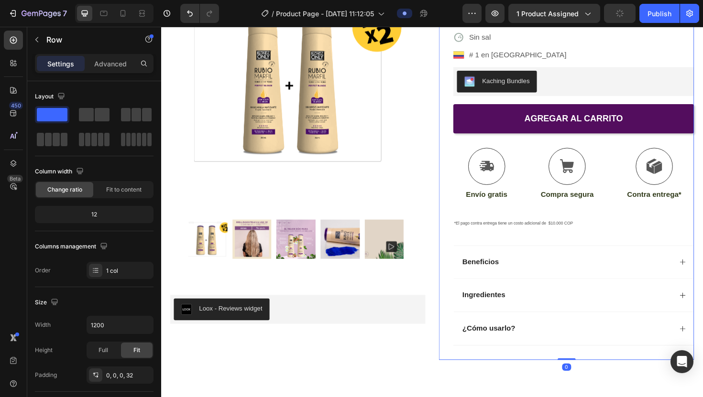
scroll to position [223, 0]
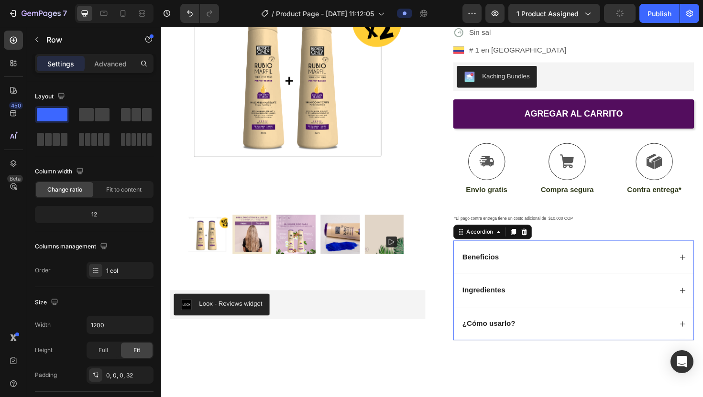
click at [346, 156] on div "Beneficios" at bounding box center [590, 271] width 223 height 13
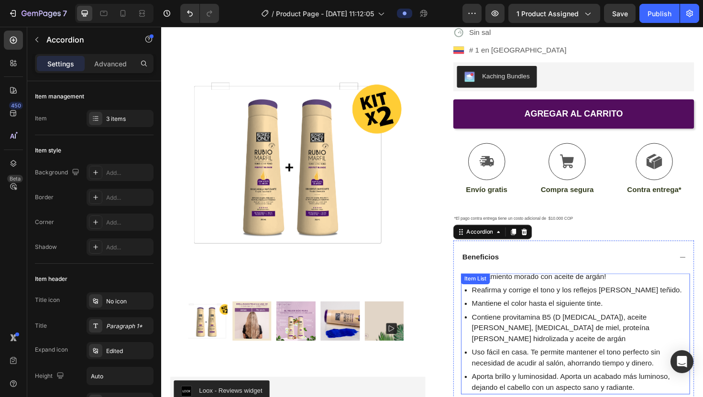
click at [346, 156] on p "!Tratamiento morado con aceite de argán!" at bounding box center [605, 291] width 230 height 11
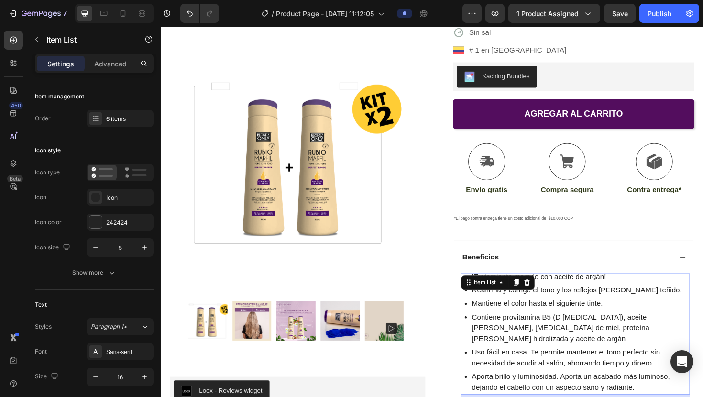
click at [346, 156] on p "!Tratamiento morado con aceite de argán!" at bounding box center [605, 291] width 230 height 11
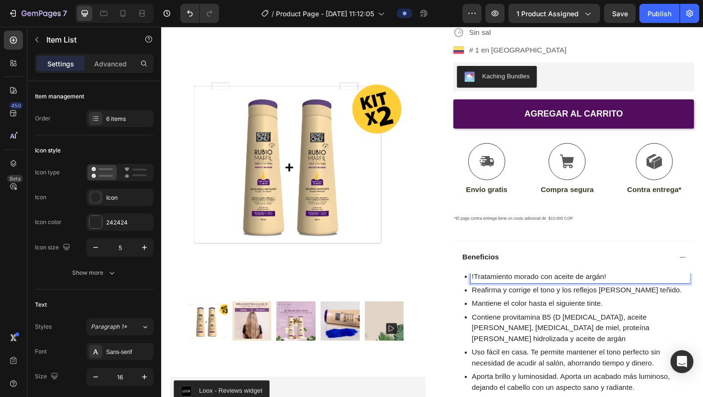
click at [346, 156] on p "!Tratamiento morado con aceite de argán!" at bounding box center [605, 291] width 230 height 11
click at [346, 156] on p "Tratamiento morado con aceite de argán!" at bounding box center [605, 291] width 230 height 11
click at [346, 156] on icon at bounding box center [714, 271] width 8 height 8
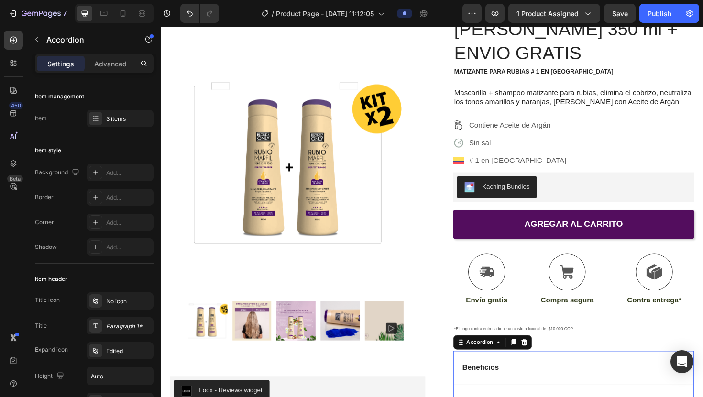
scroll to position [0, 0]
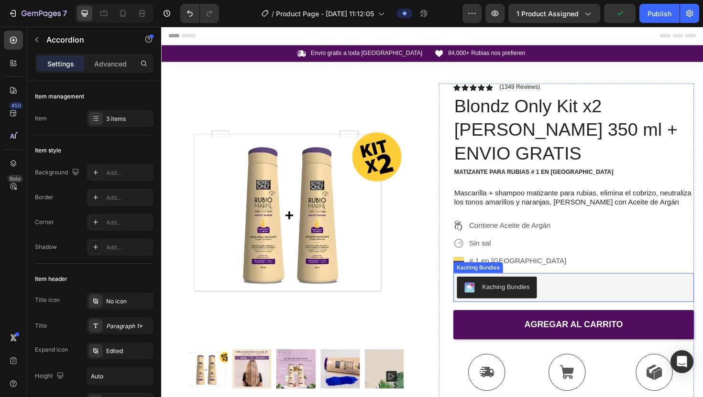
click at [346, 156] on button "Kaching Bundles" at bounding box center [516, 303] width 85 height 23
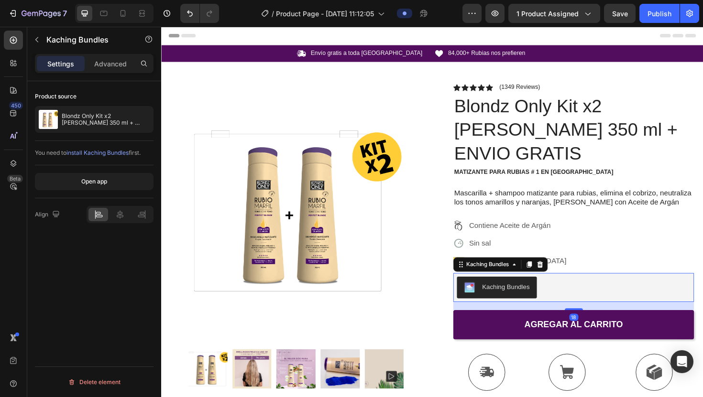
click at [346, 156] on div "Kaching Bundles" at bounding box center [526, 302] width 50 height 10
click at [100, 156] on div "Open app" at bounding box center [94, 181] width 26 height 9
click at [38, 41] on icon "button" at bounding box center [37, 40] width 8 height 8
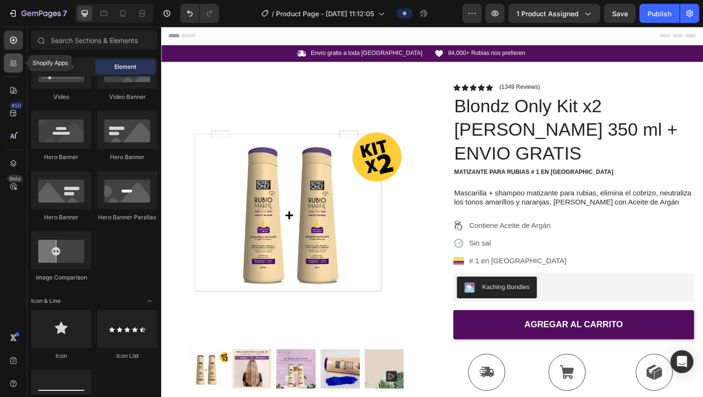
click at [12, 65] on icon at bounding box center [12, 65] width 3 height 3
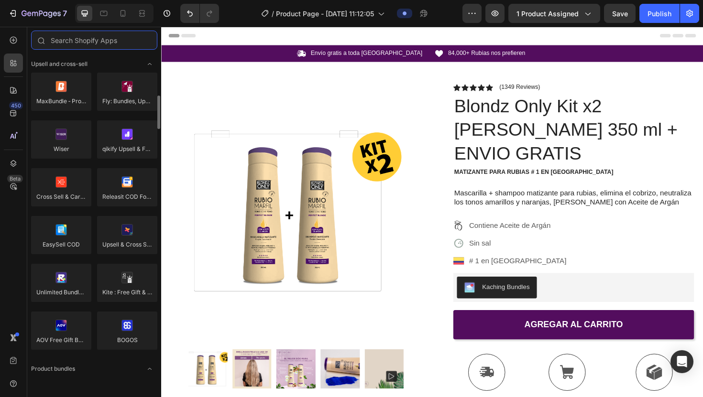
type input "n"
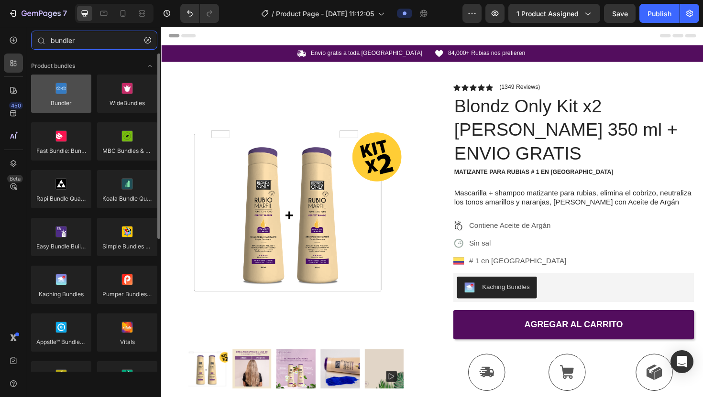
type input "bundler"
click at [72, 102] on div at bounding box center [61, 94] width 60 height 38
click at [63, 105] on div at bounding box center [61, 94] width 60 height 38
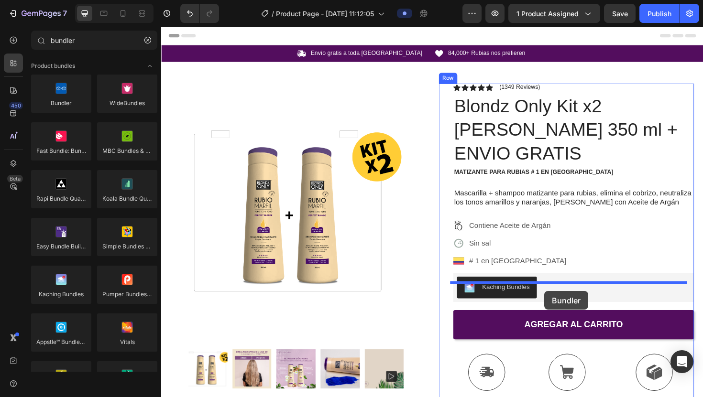
drag, startPoint x: 222, startPoint y: 122, endPoint x: 567, endPoint y: 307, distance: 391.3
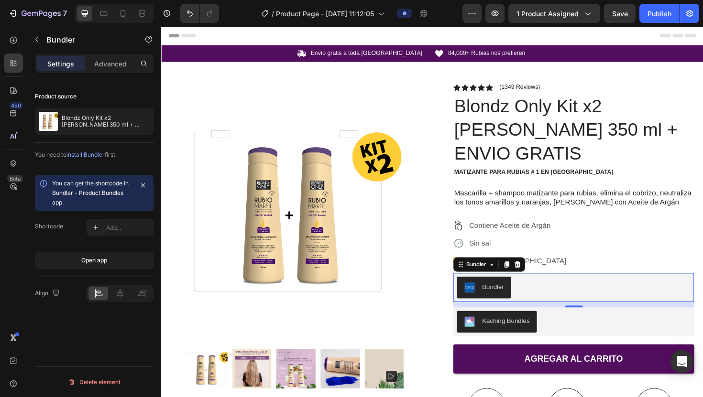
click at [346, 156] on div "Bundler" at bounding box center [512, 302] width 23 height 10
click at [82, 154] on span "install Bundler" at bounding box center [85, 154] width 38 height 7
click at [346, 156] on div "Bundler" at bounding box center [512, 302] width 23 height 10
